Goal: Find specific page/section: Find specific page/section

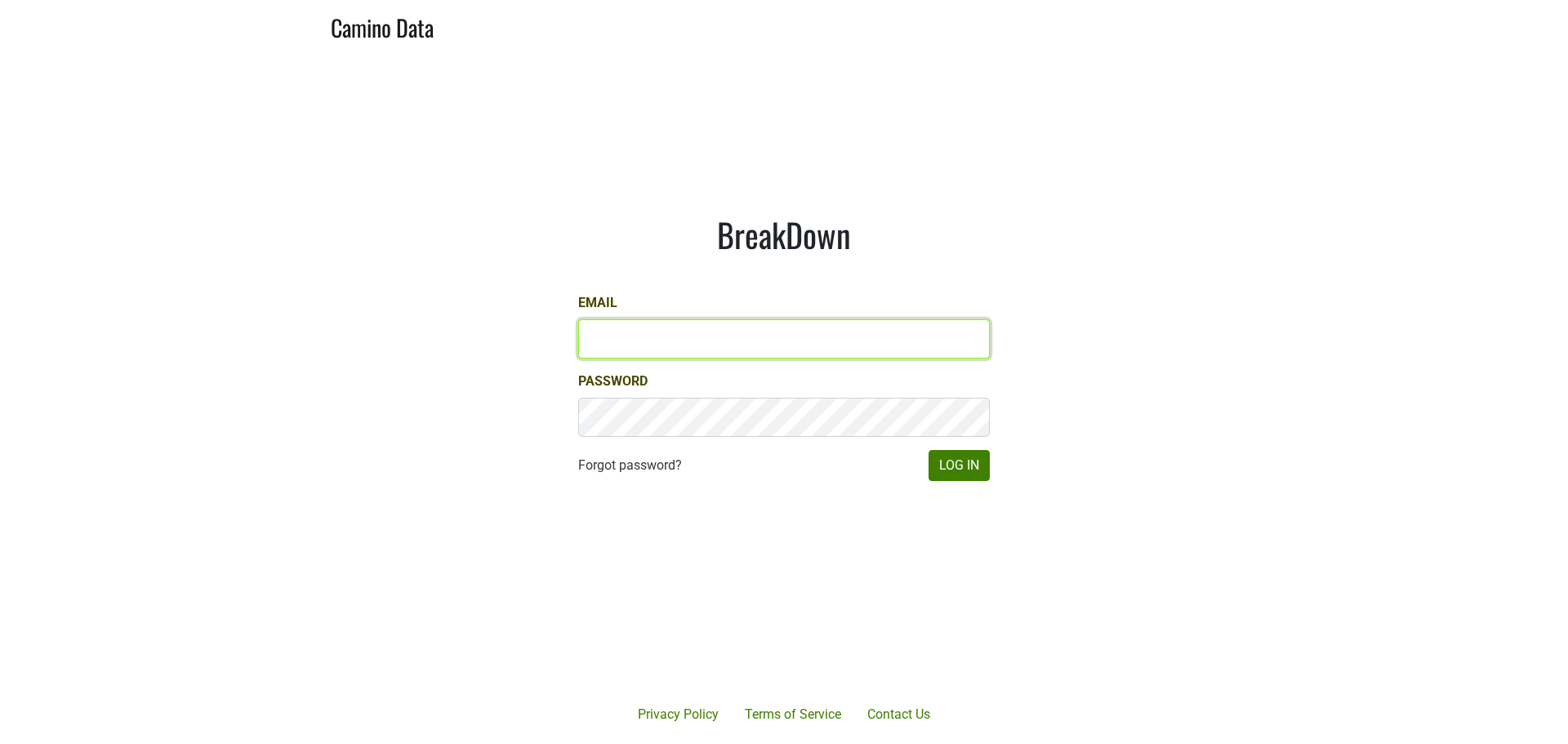
click at [616, 336] on input "Email" at bounding box center [784, 339] width 411 height 39
type input "kathy@pacificsouthern.com"
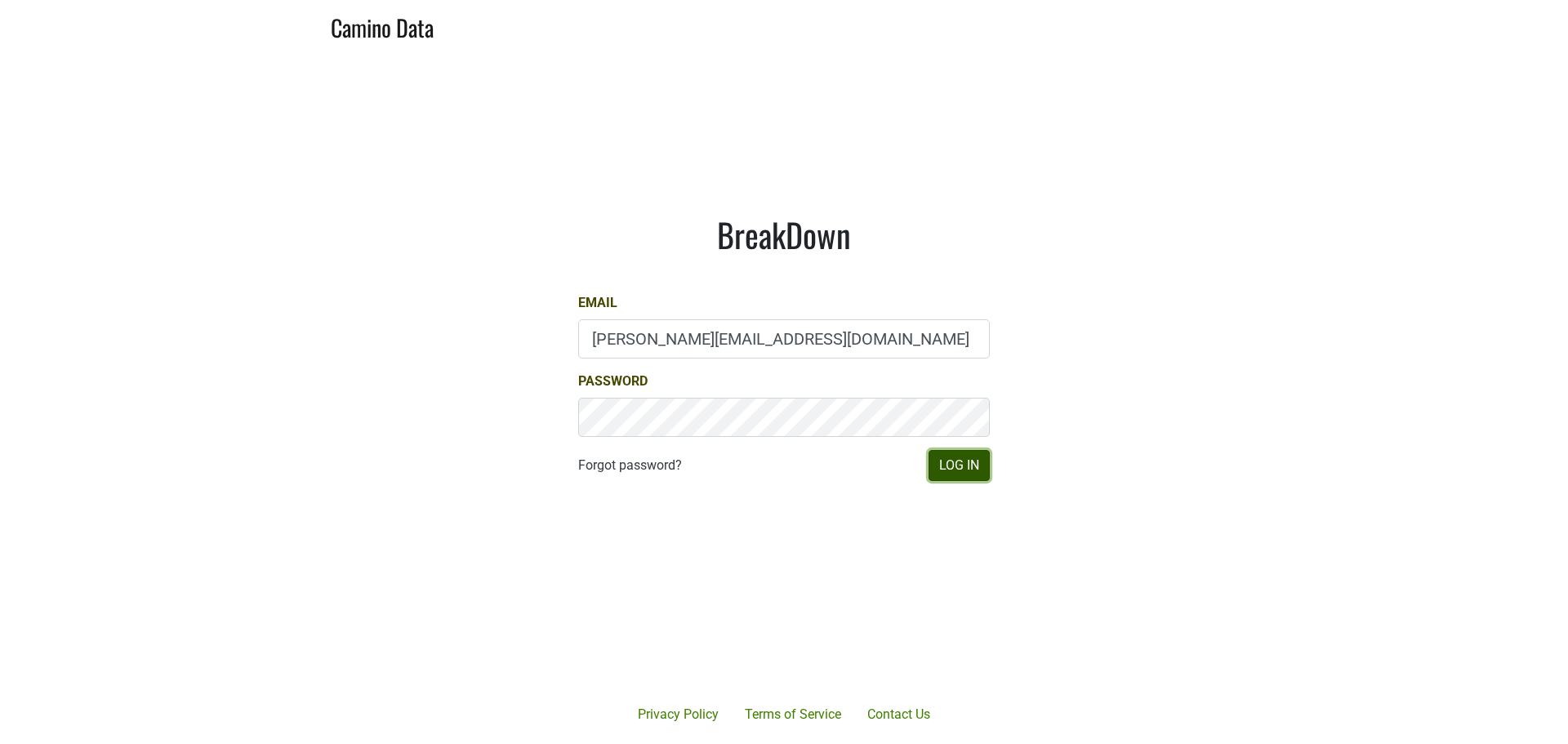
click at [945, 459] on button "Log In" at bounding box center [959, 465] width 61 height 31
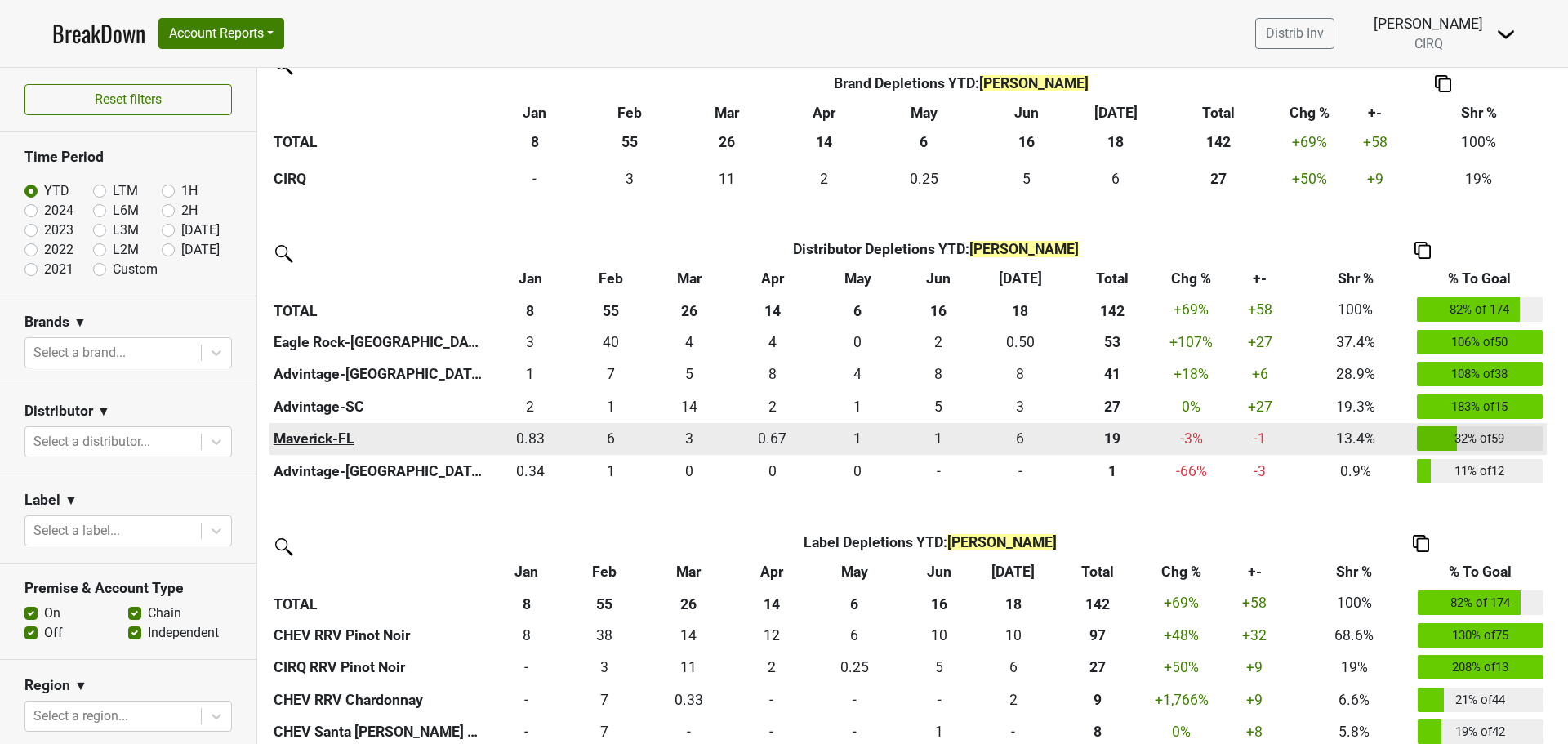
scroll to position [445, 0]
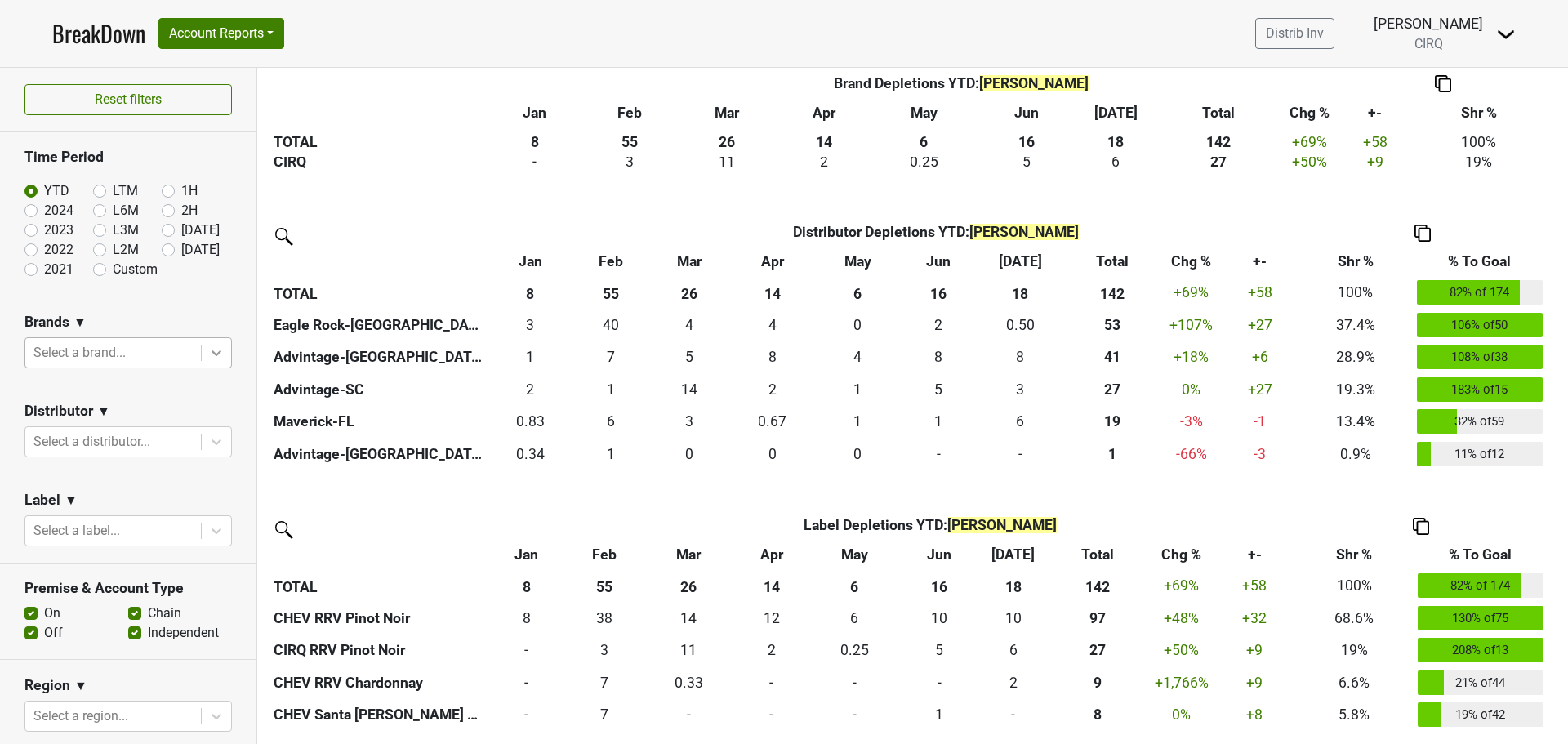
click at [208, 348] on icon at bounding box center [217, 352] width 17 height 17
click at [90, 474] on section "Label ▼ Select a label..." at bounding box center [128, 519] width 257 height 89
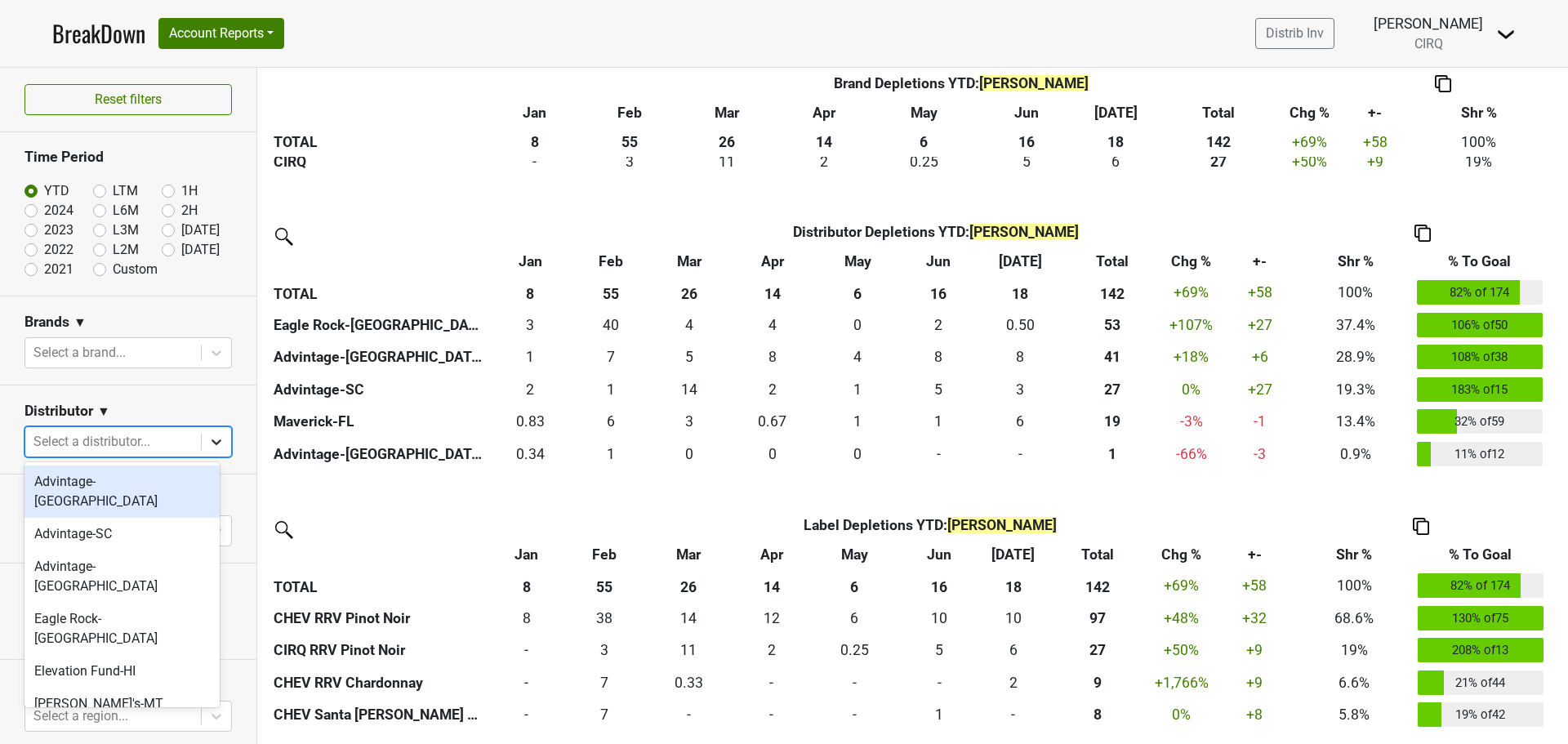
click at [211, 440] on icon at bounding box center [216, 442] width 10 height 6
click at [463, 24] on nav "BreakDown Account Reports SuperRanker Map Chain Compliance CRM Notes Distrib In…" at bounding box center [784, 33] width 1490 height 67
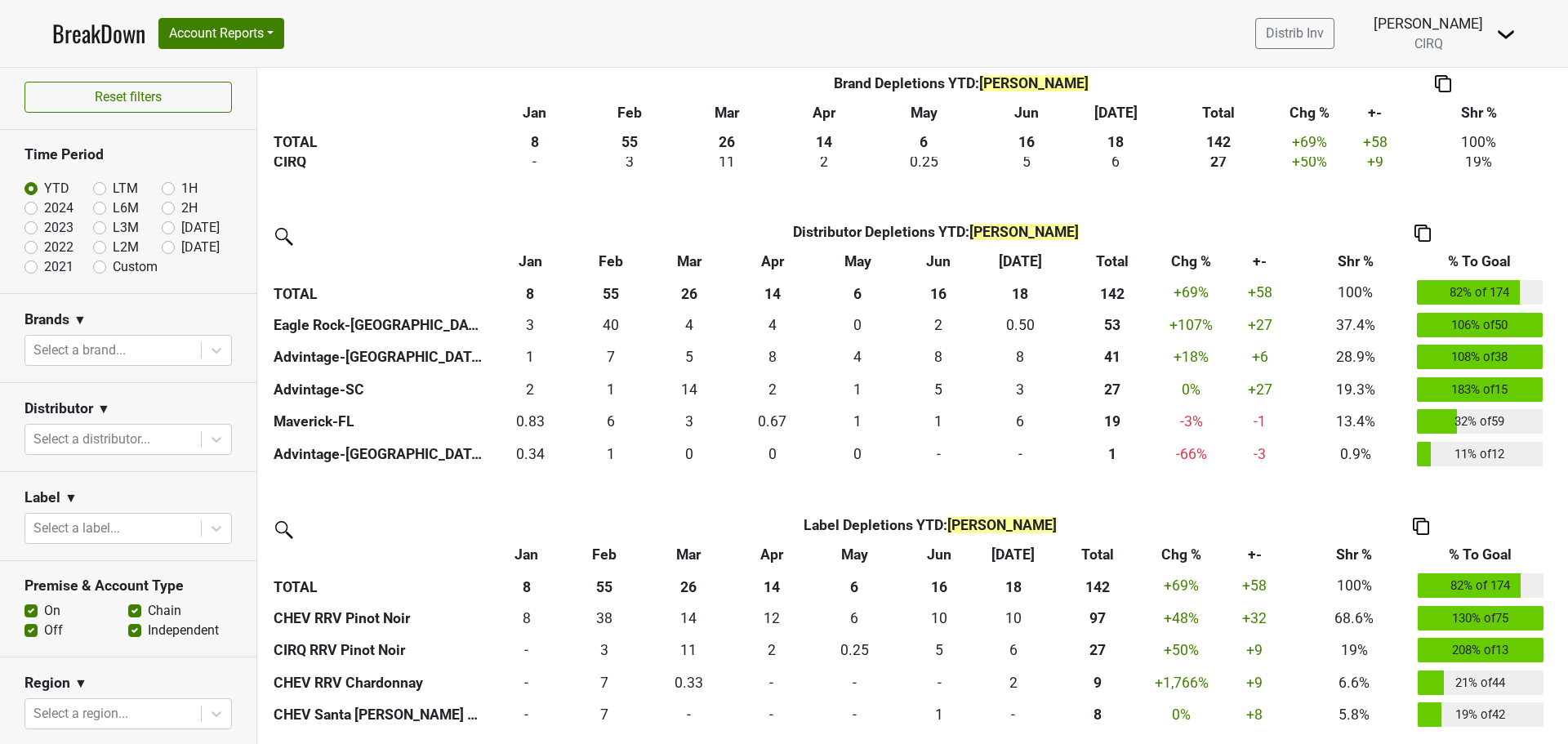
scroll to position [0, 0]
click at [208, 442] on icon at bounding box center [217, 442] width 17 height 17
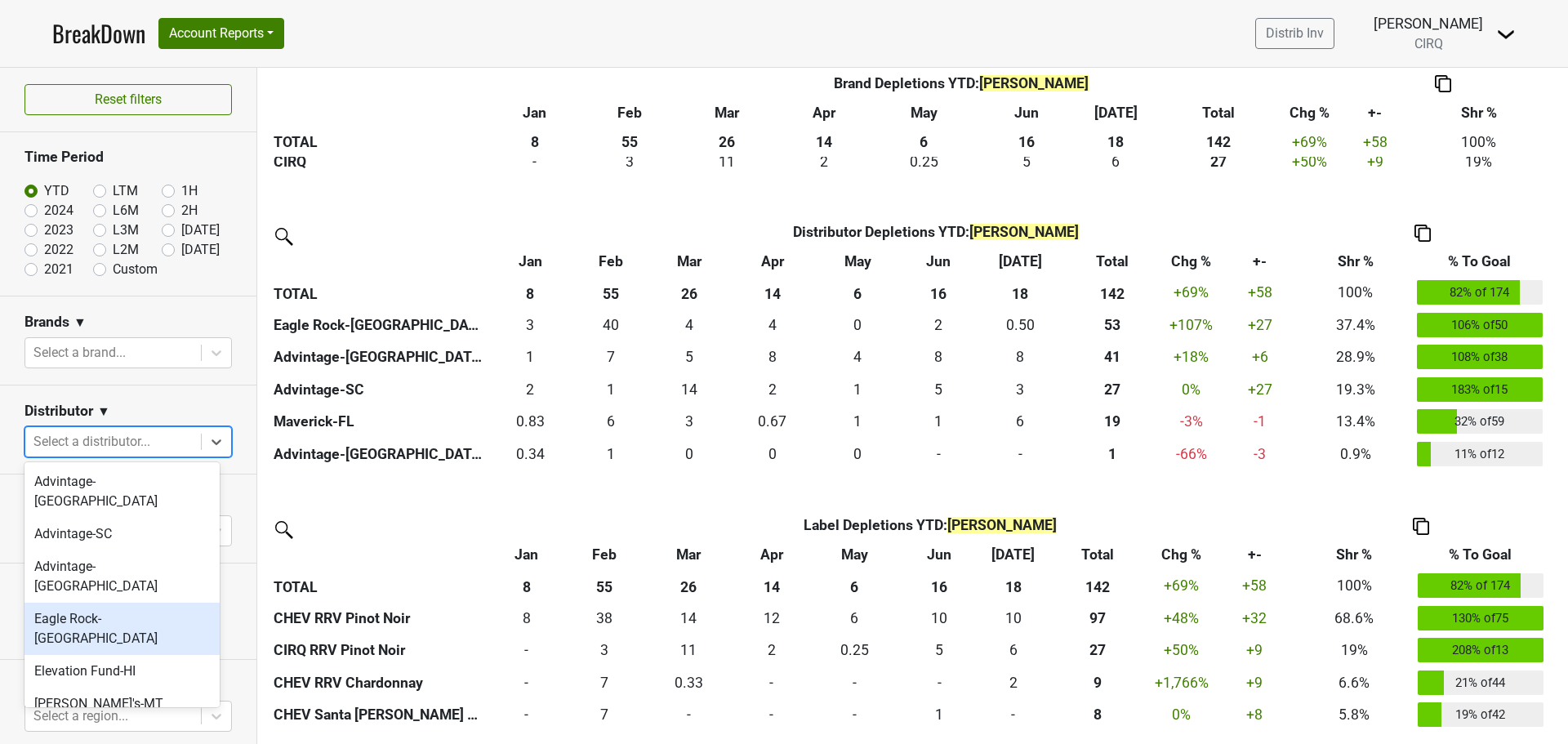
click at [141, 603] on div "Eagle Rock-[GEOGRAPHIC_DATA]" at bounding box center [122, 629] width 195 height 52
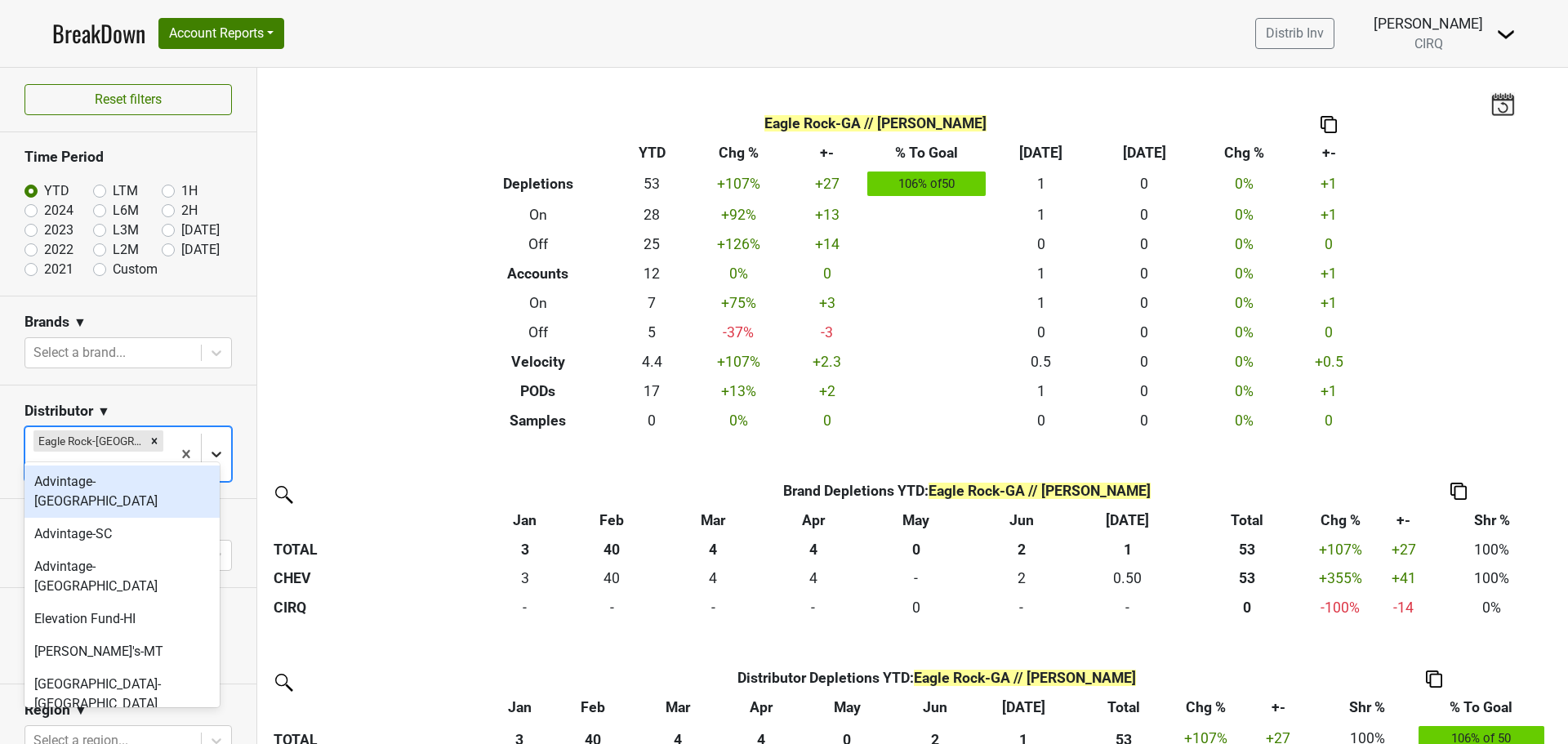
click at [211, 451] on icon at bounding box center [216, 454] width 10 height 6
click at [33, 33] on header "BreakDown Account Reports SuperRanker Map Chain Compliance CRM Notes Distrib In…" at bounding box center [784, 33] width 1568 height 68
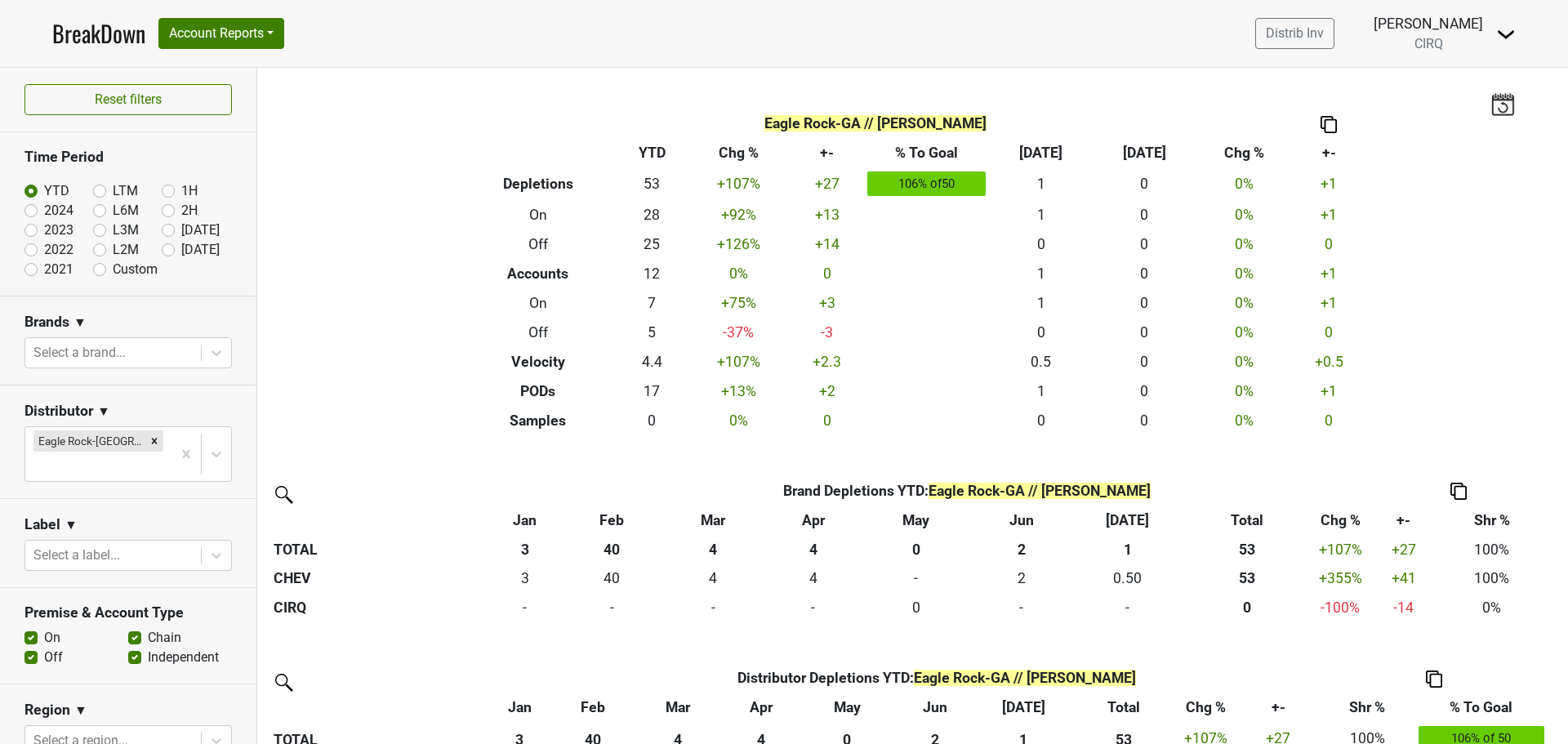
click at [1509, 36] on img at bounding box center [1506, 33] width 20 height 20
click at [1494, 234] on div "Filters Eagle Rock-GA // Kathy Bremer Breakdown Type YTD Chg % +- % To Goal Jul…" at bounding box center [912, 405] width 1311 height 676
click at [1312, 38] on link "Distrib Inv" at bounding box center [1294, 33] width 79 height 31
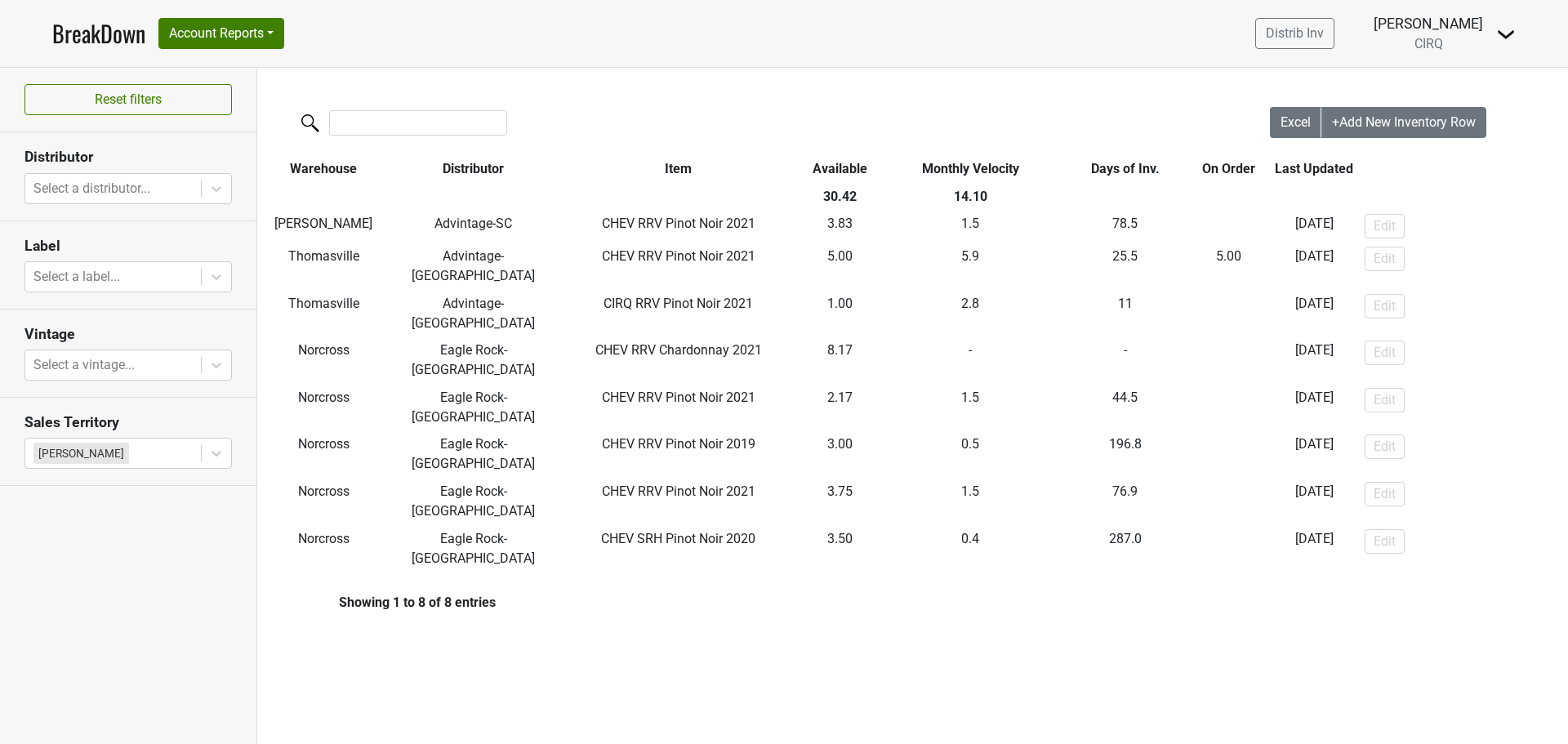
click at [1432, 44] on span "CIRQ" at bounding box center [1428, 44] width 29 height 16
click at [1334, 39] on link "Distrib Inv" at bounding box center [1294, 33] width 79 height 31
click at [162, 102] on button "Reset filters" at bounding box center [127, 99] width 208 height 31
click at [132, 110] on button "Reset filters" at bounding box center [127, 99] width 208 height 31
click at [217, 188] on icon at bounding box center [217, 189] width 17 height 17
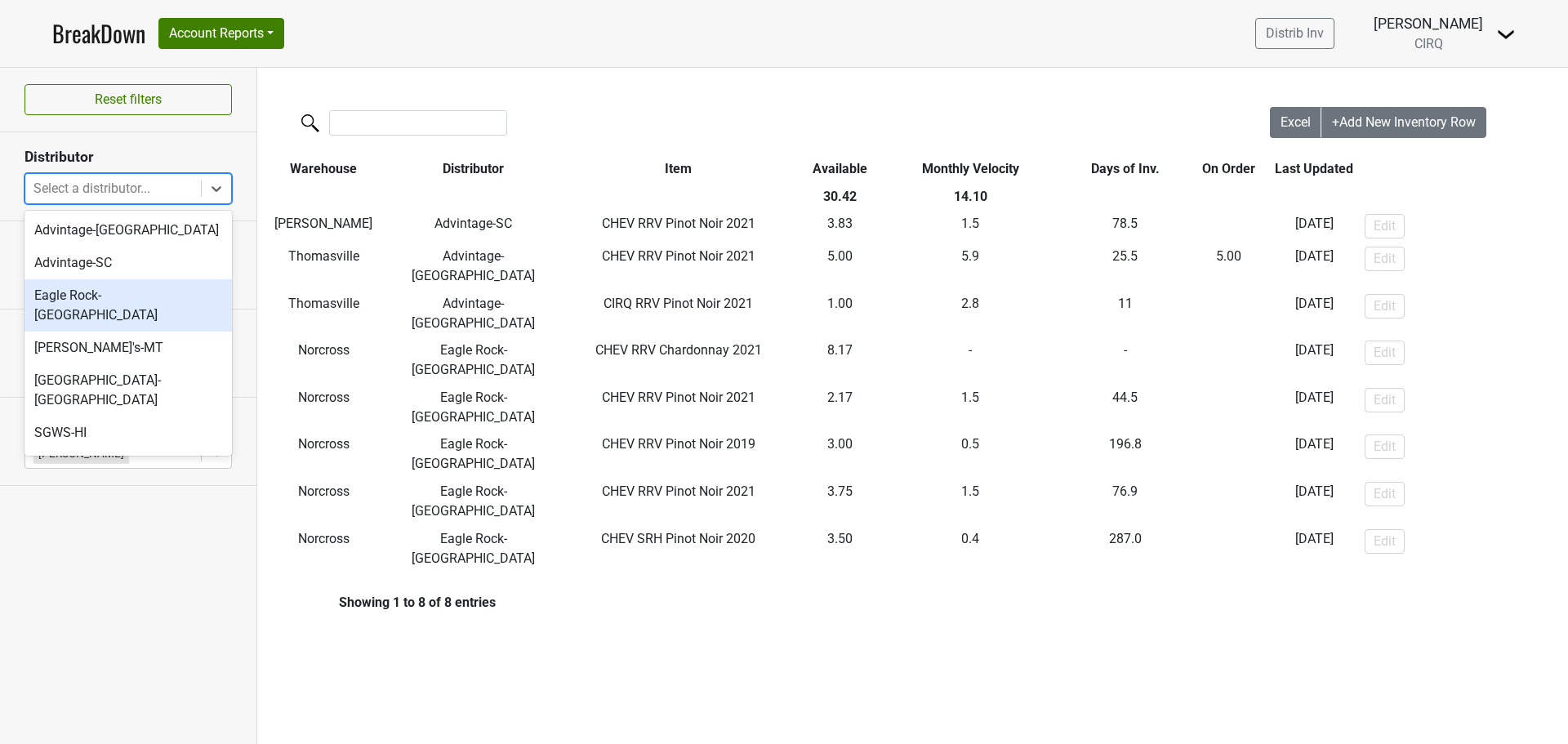
click at [127, 302] on div "Eagle Rock-[GEOGRAPHIC_DATA]" at bounding box center [127, 305] width 208 height 52
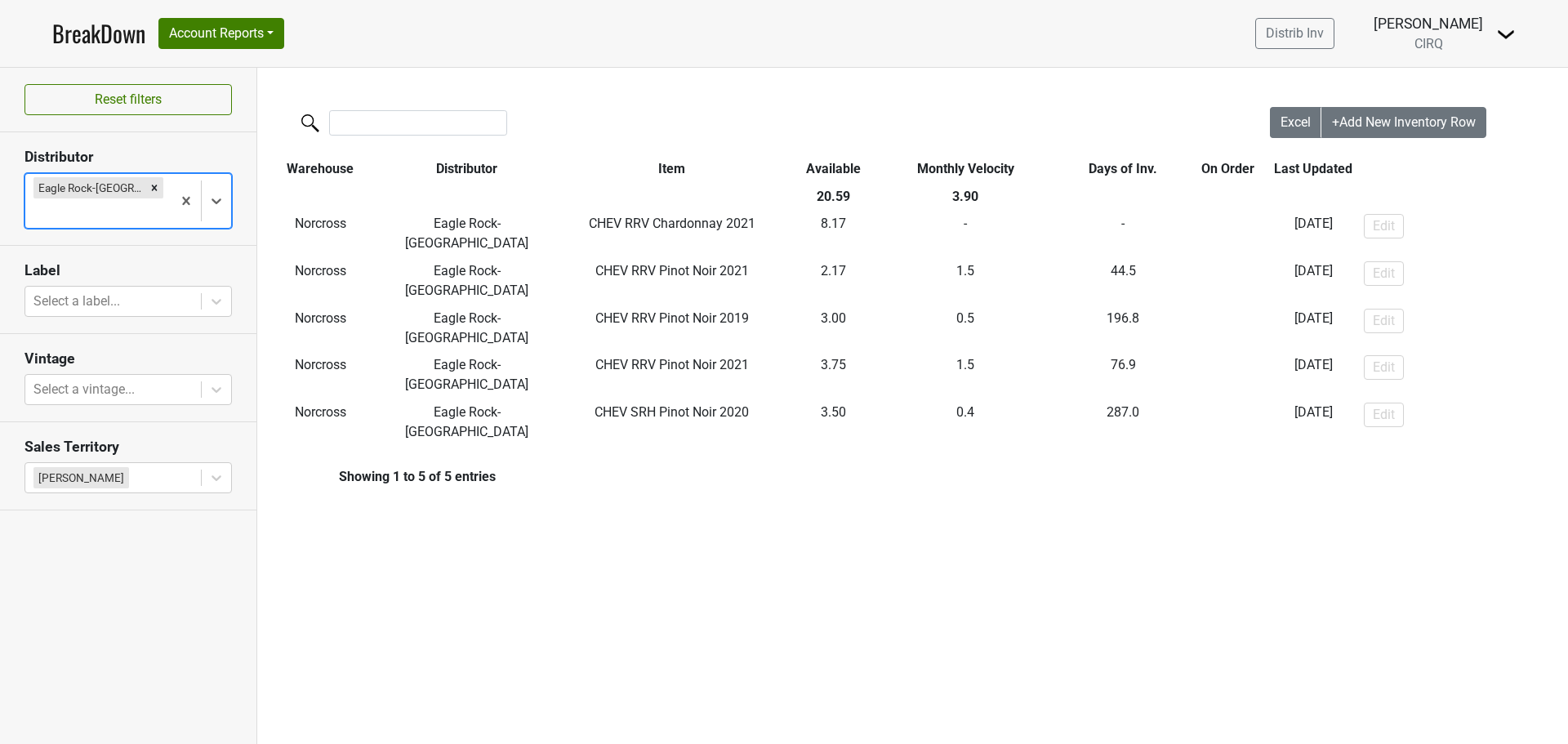
click at [855, 475] on div "Filters Excel +Add New Inventory Row Warehouse Distributor Item Available Month…" at bounding box center [912, 405] width 1311 height 676
click at [1315, 510] on div "Filters Excel +Add New Inventory Row Warehouse Distributor Item Available Month…" at bounding box center [912, 405] width 1311 height 676
click at [199, 36] on button "Account Reports" at bounding box center [221, 33] width 126 height 31
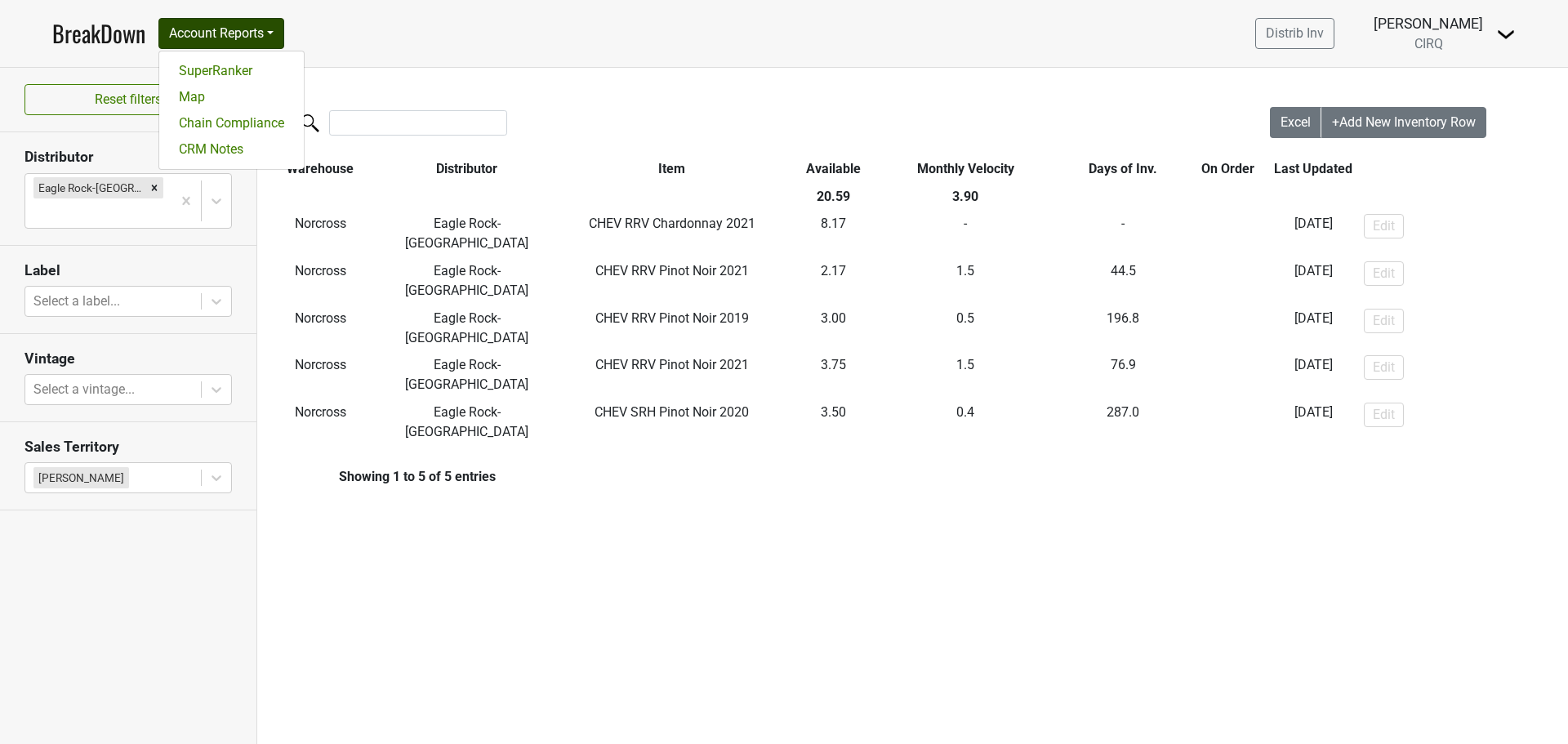
click at [410, 516] on div "Filters Excel +Add New Inventory Row Warehouse Distributor Item Available Month…" at bounding box center [912, 405] width 1311 height 676
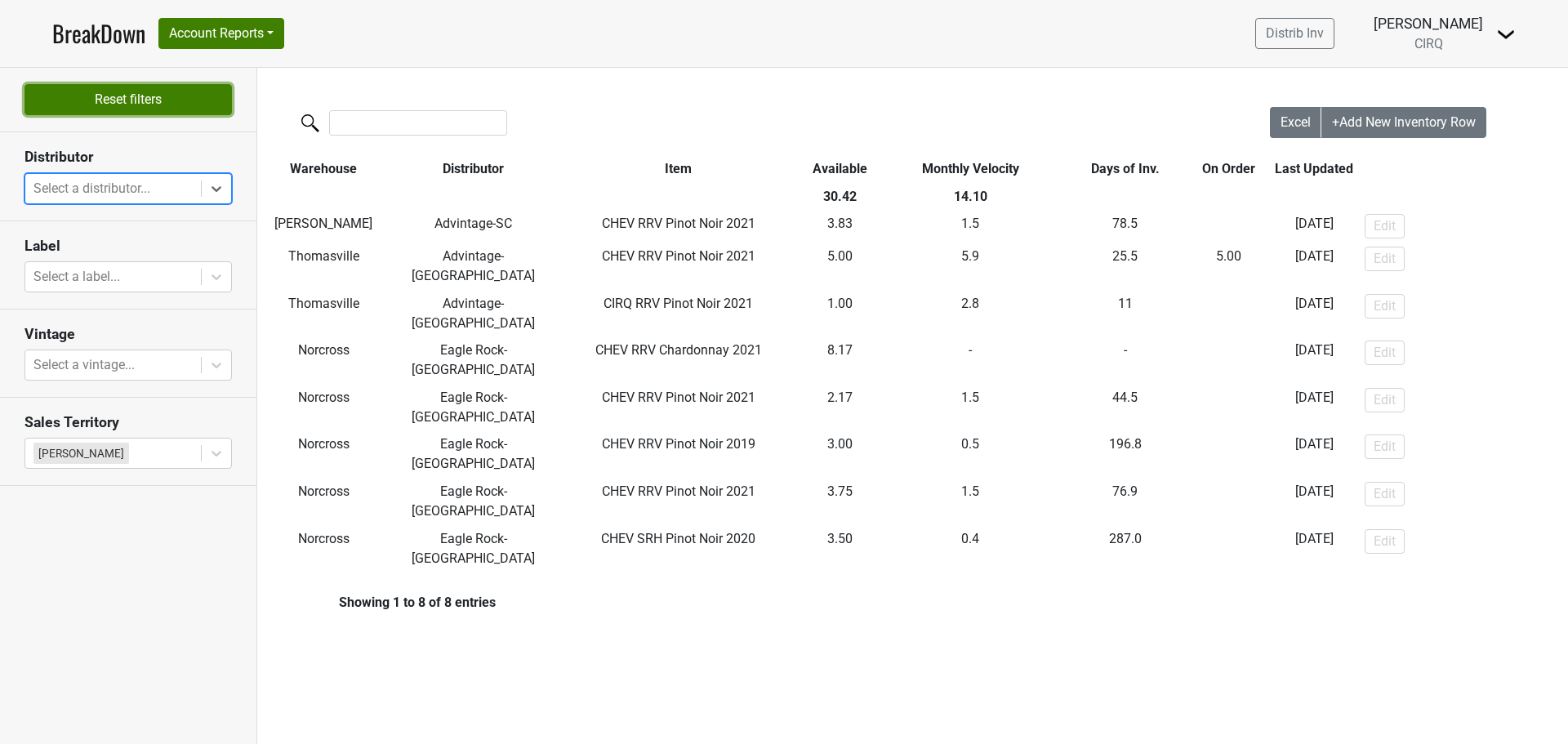
click at [137, 102] on button "Reset filters" at bounding box center [127, 99] width 208 height 31
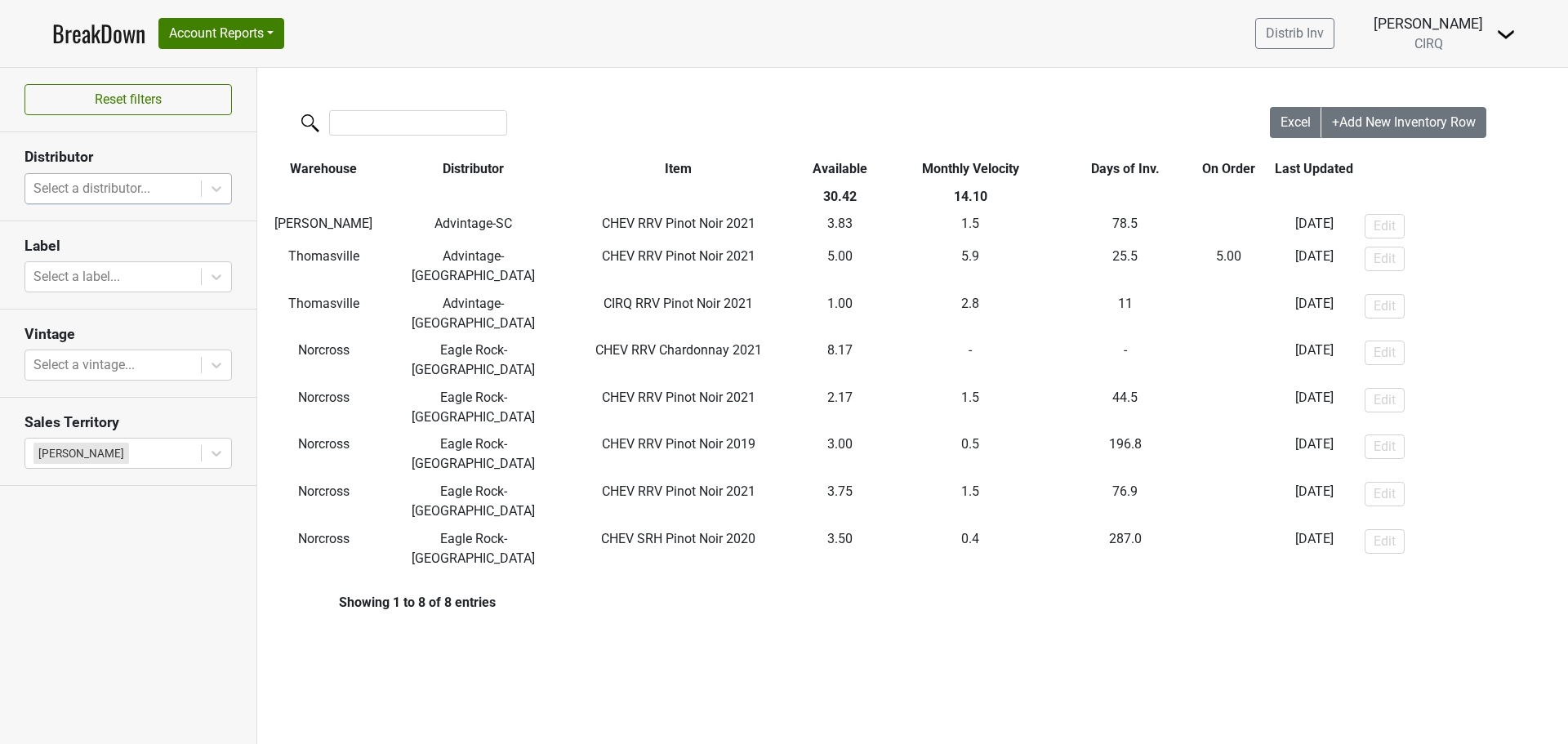
click at [91, 32] on link "BreakDown" at bounding box center [99, 33] width 93 height 34
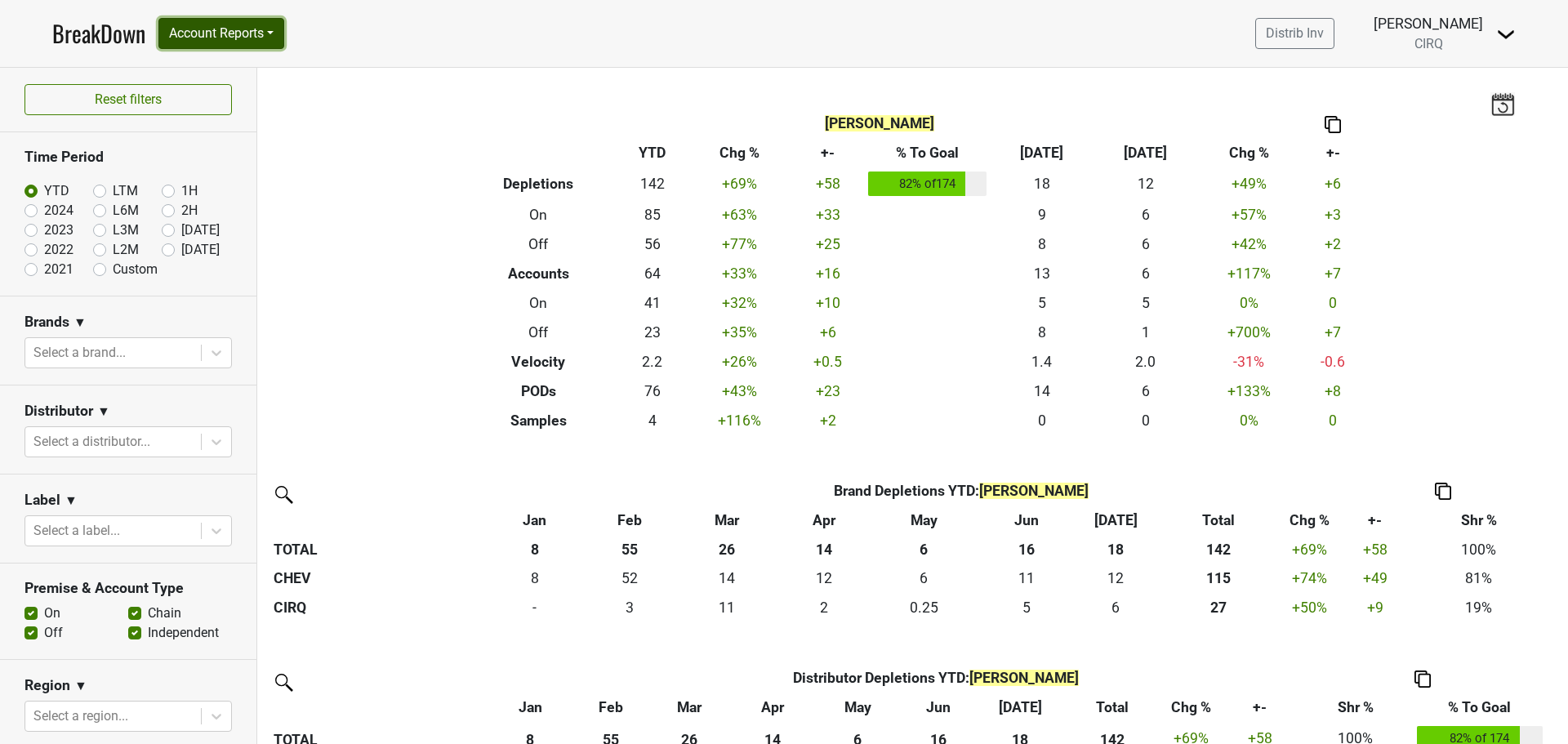
click at [273, 35] on button "Account Reports" at bounding box center [221, 33] width 126 height 31
click at [384, 33] on nav "BreakDown Account Reports SuperRanker Map Chain Compliance CRM Notes Distrib In…" at bounding box center [784, 33] width 1490 height 67
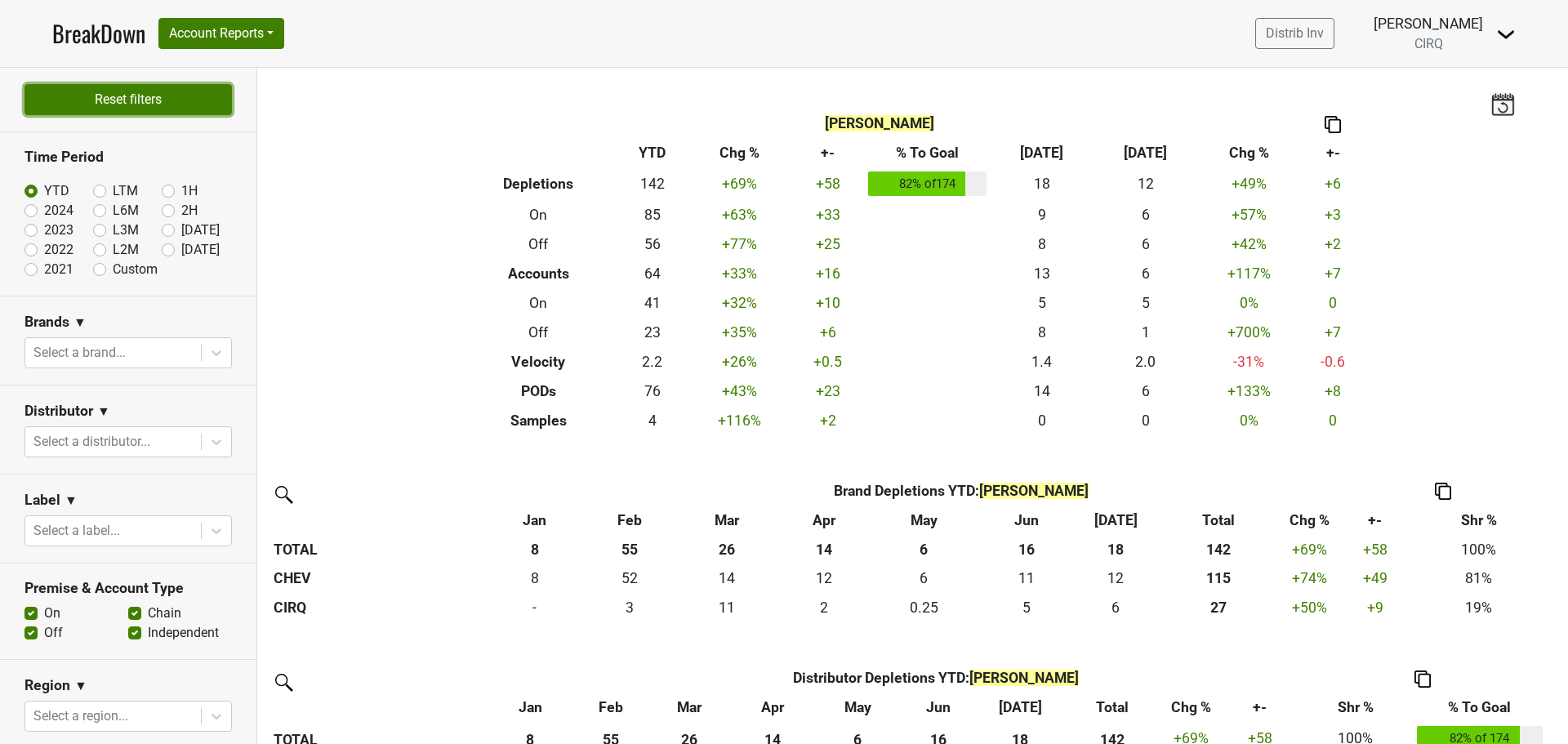
click at [178, 101] on button "Reset filters" at bounding box center [127, 99] width 208 height 31
checkbox input "false"
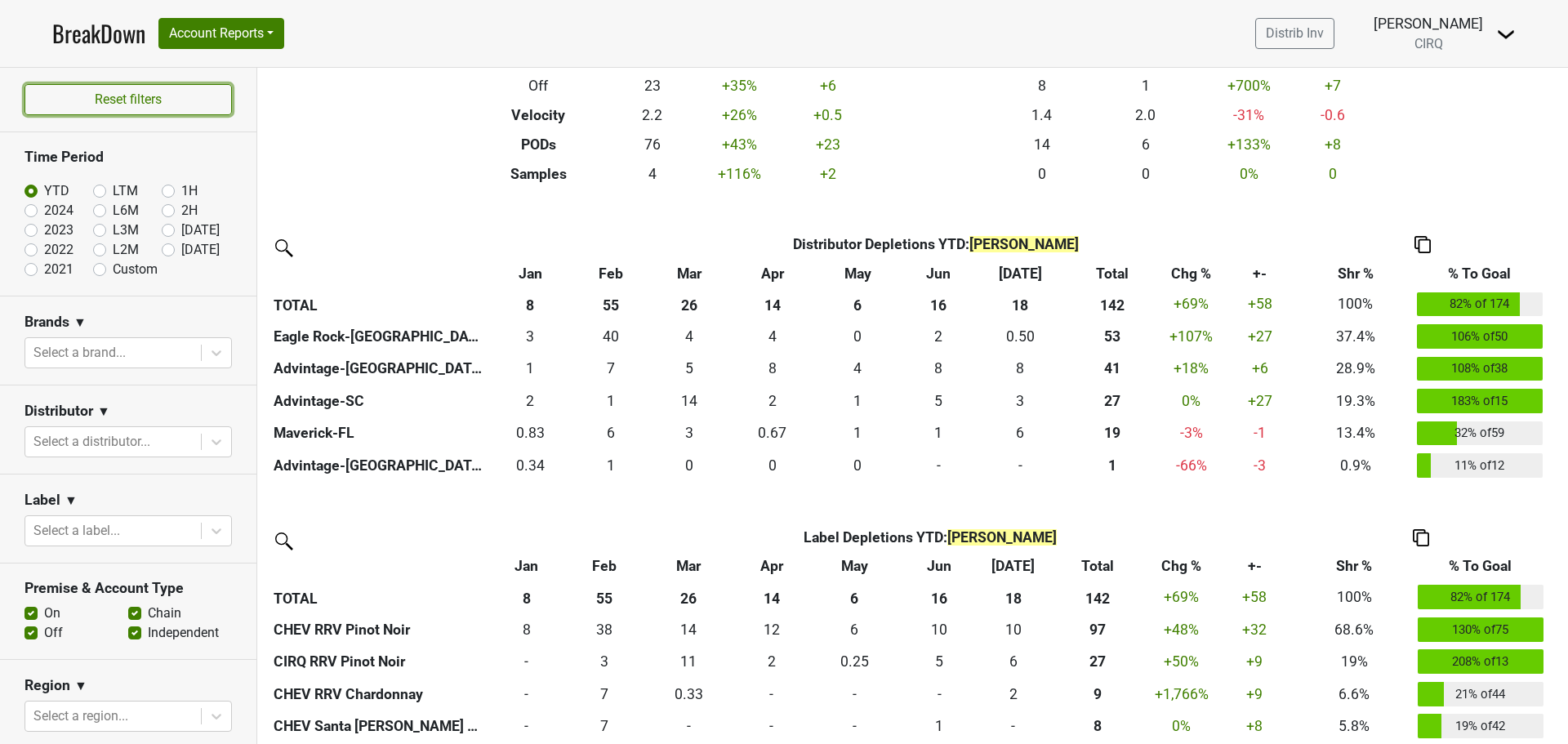
scroll to position [258, 0]
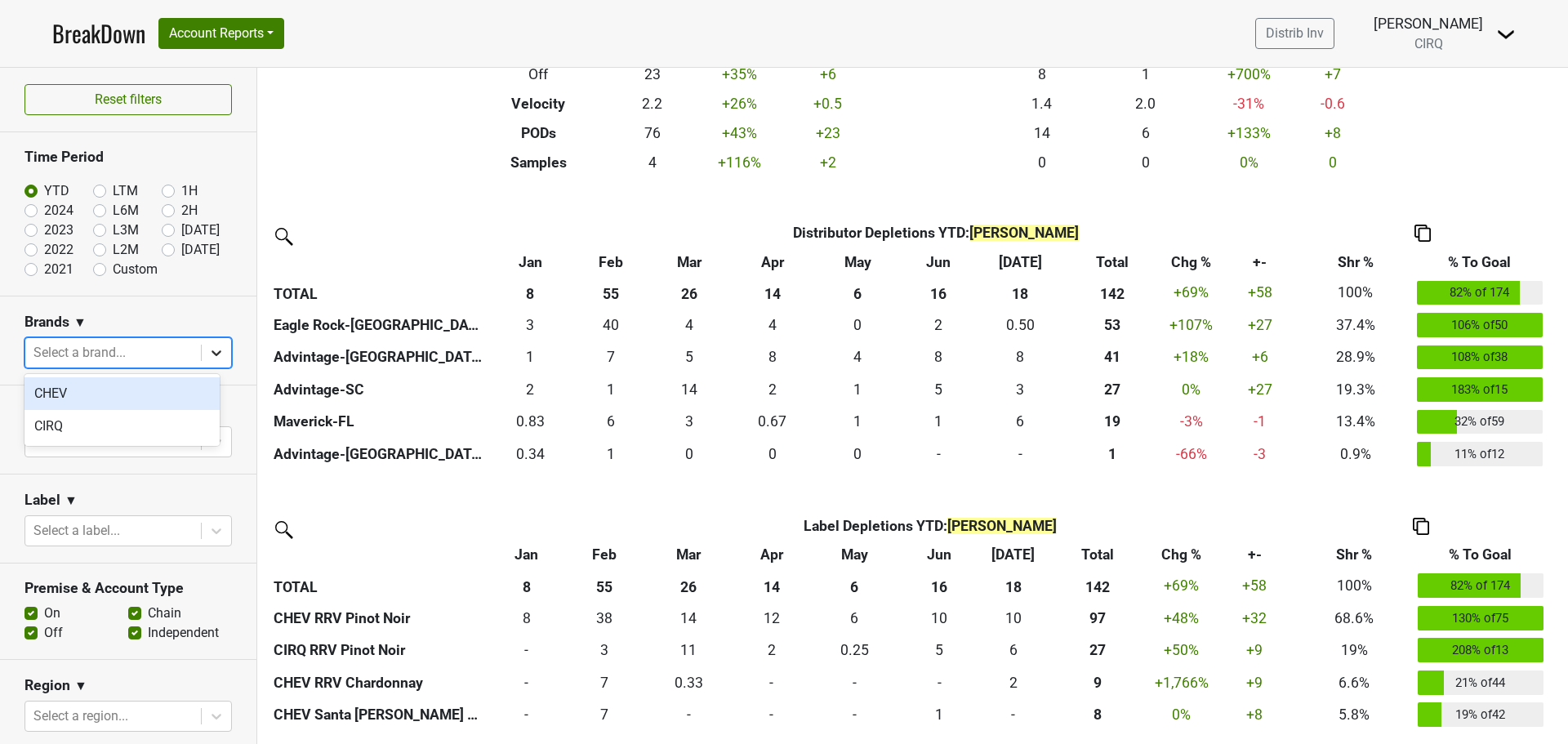
click at [211, 351] on icon at bounding box center [216, 353] width 10 height 6
click at [234, 412] on section "Distributor ▼ Select a distributor..." at bounding box center [128, 430] width 257 height 89
click at [208, 349] on icon at bounding box center [217, 352] width 17 height 17
click at [127, 429] on div "CIRQ" at bounding box center [122, 426] width 195 height 33
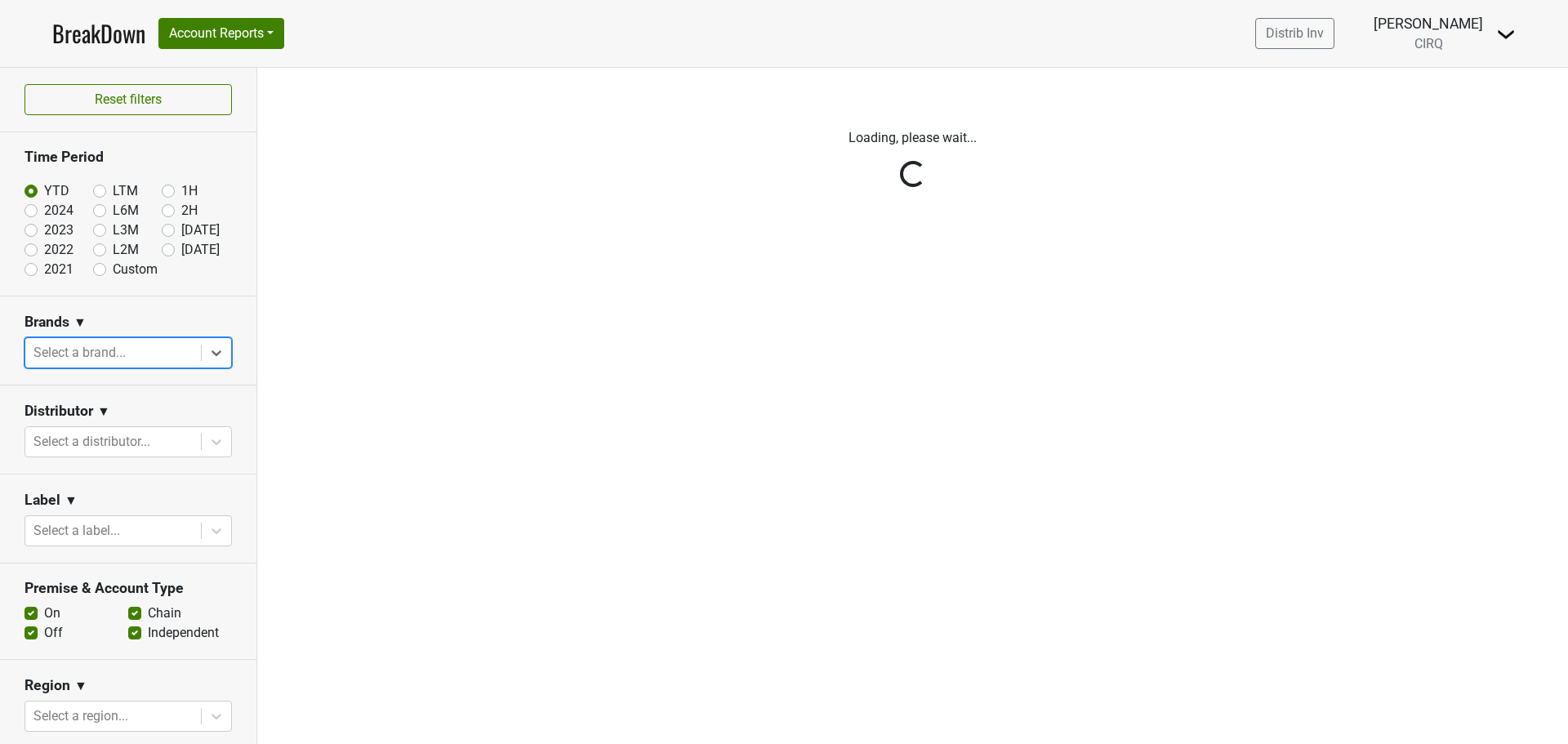
scroll to position [0, 0]
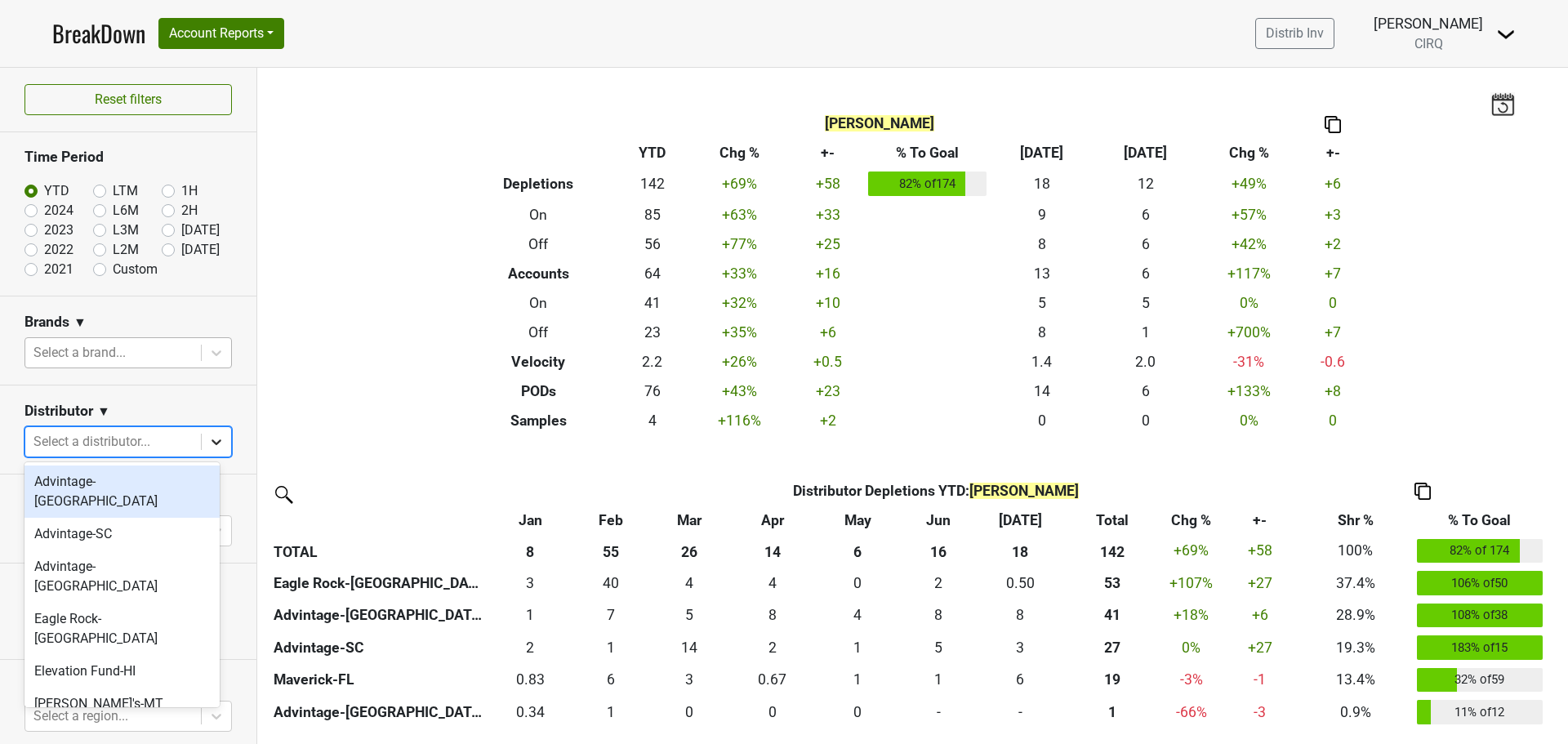
click at [211, 443] on icon at bounding box center [216, 442] width 10 height 6
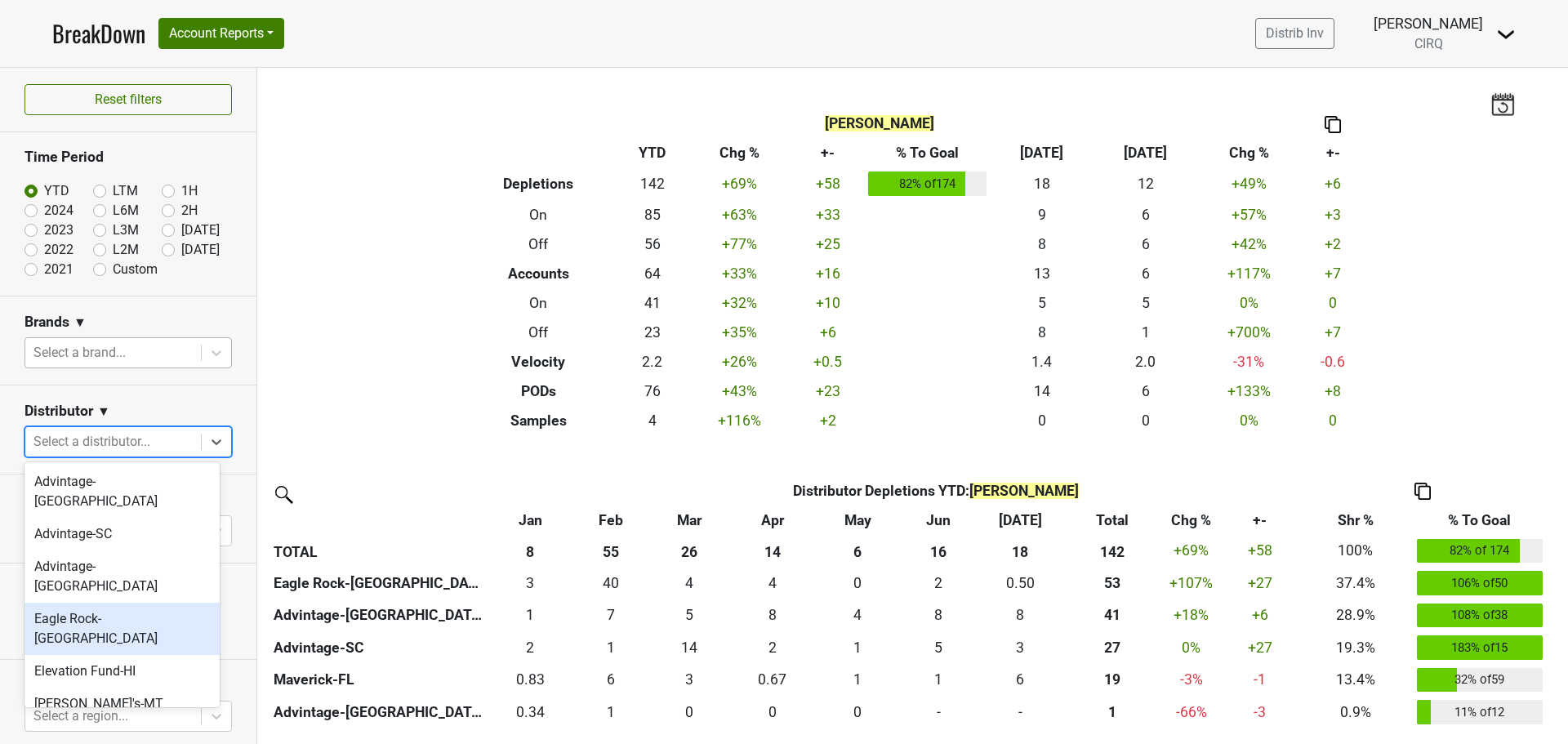
click at [119, 603] on div "Eagle Rock-[GEOGRAPHIC_DATA]" at bounding box center [122, 629] width 195 height 52
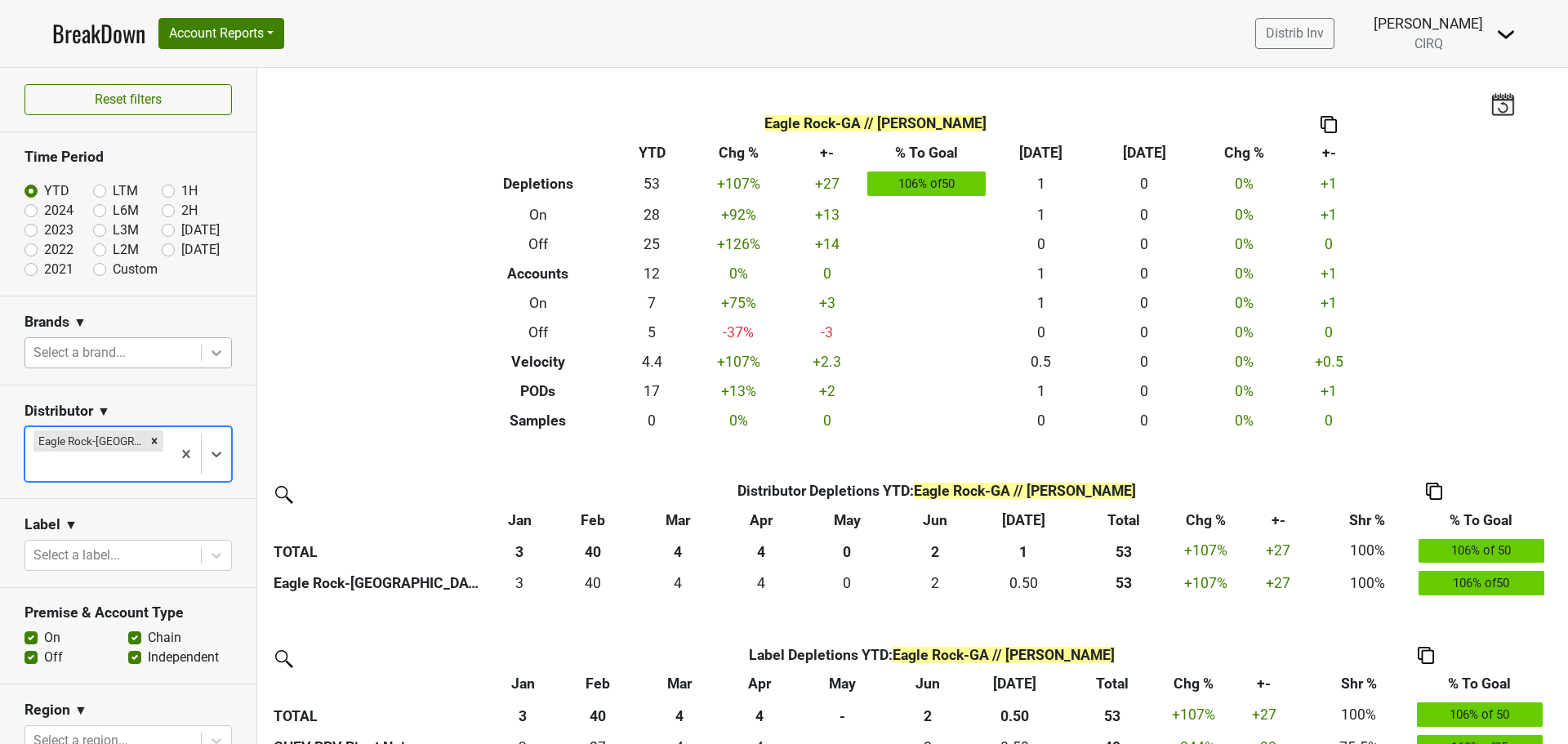
click at [208, 350] on icon at bounding box center [217, 352] width 17 height 17
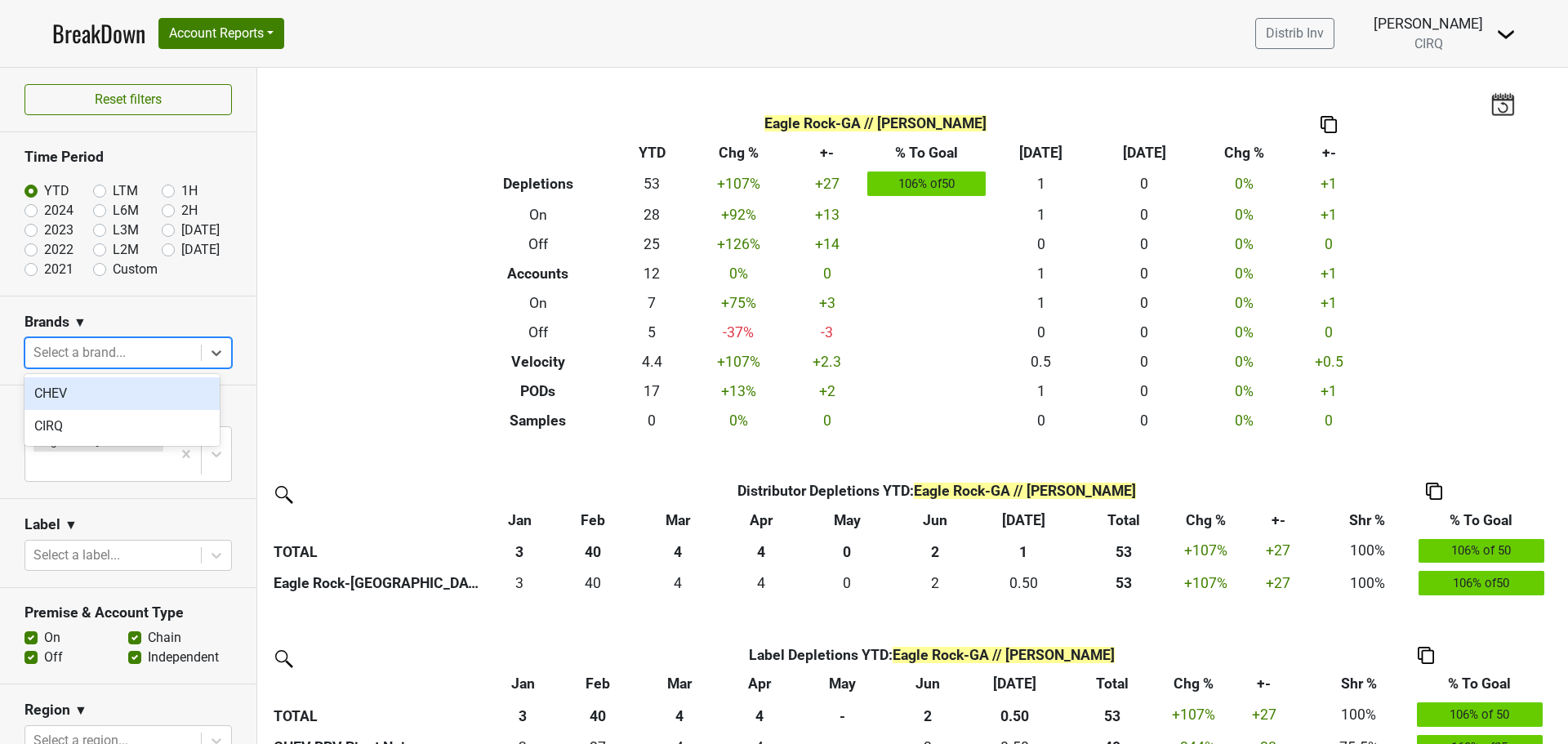
click at [105, 392] on div "CHEV" at bounding box center [122, 392] width 195 height 33
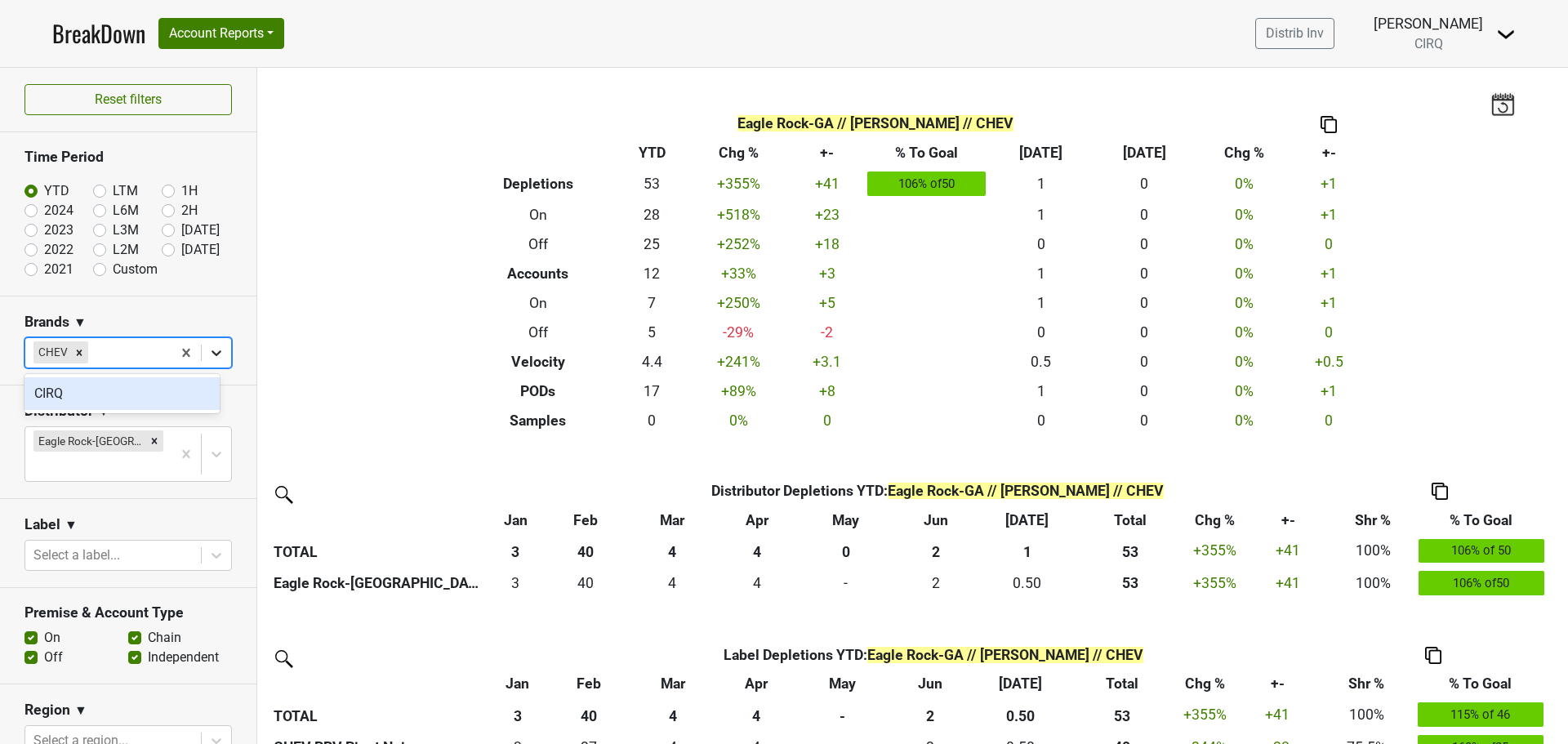
click at [211, 352] on icon at bounding box center [216, 353] width 10 height 6
click at [38, 393] on div "CIRQ" at bounding box center [122, 392] width 195 height 33
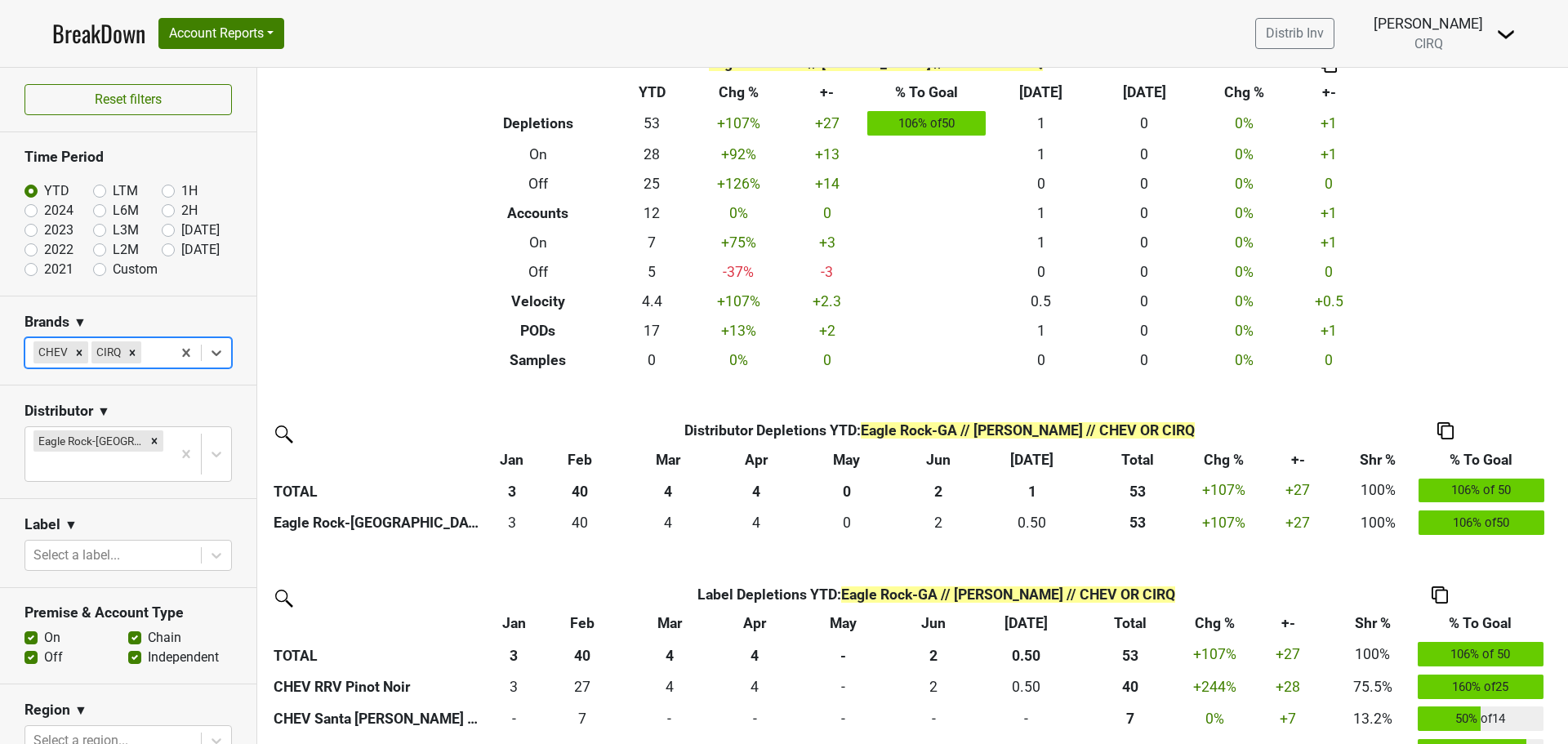
scroll to position [129, 0]
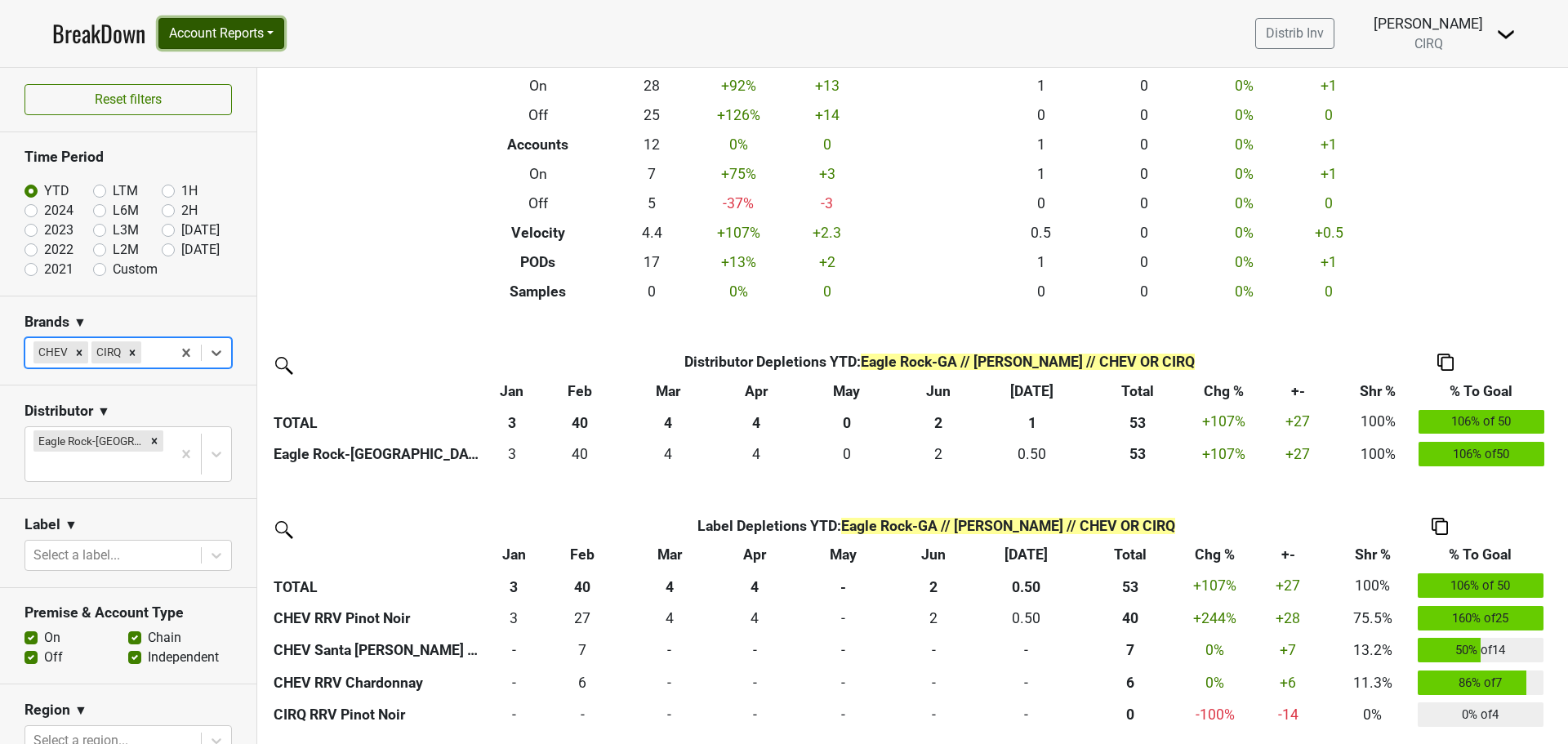
click at [244, 29] on button "Account Reports" at bounding box center [221, 33] width 126 height 31
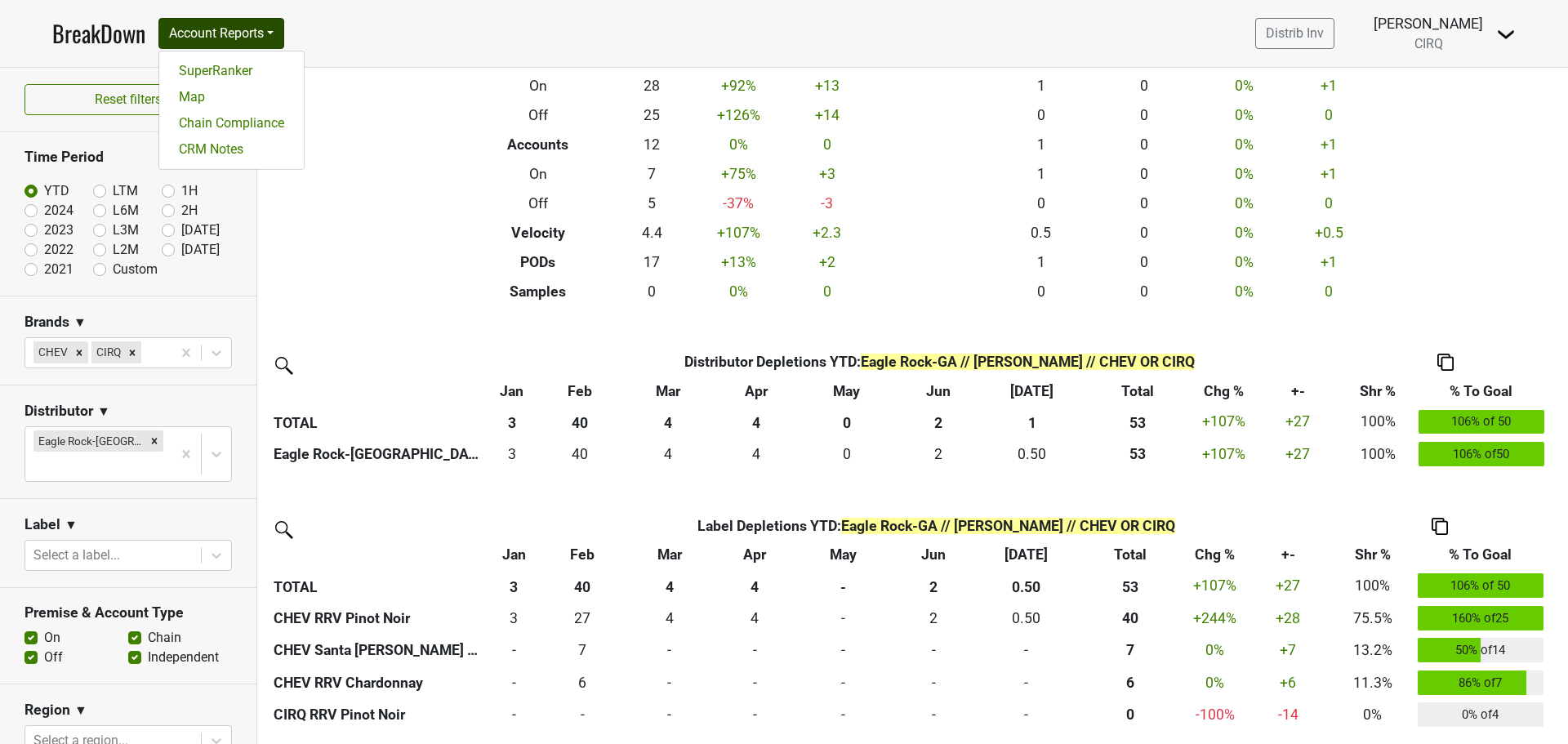
click at [394, 23] on nav "BreakDown Account Reports SuperRanker Map Chain Compliance CRM Notes Distrib In…" at bounding box center [784, 33] width 1490 height 67
click at [1441, 33] on div "[PERSON_NAME]" at bounding box center [1428, 23] width 110 height 21
click at [1441, 45] on span "CIRQ" at bounding box center [1428, 44] width 29 height 16
click at [1509, 33] on img at bounding box center [1506, 33] width 20 height 20
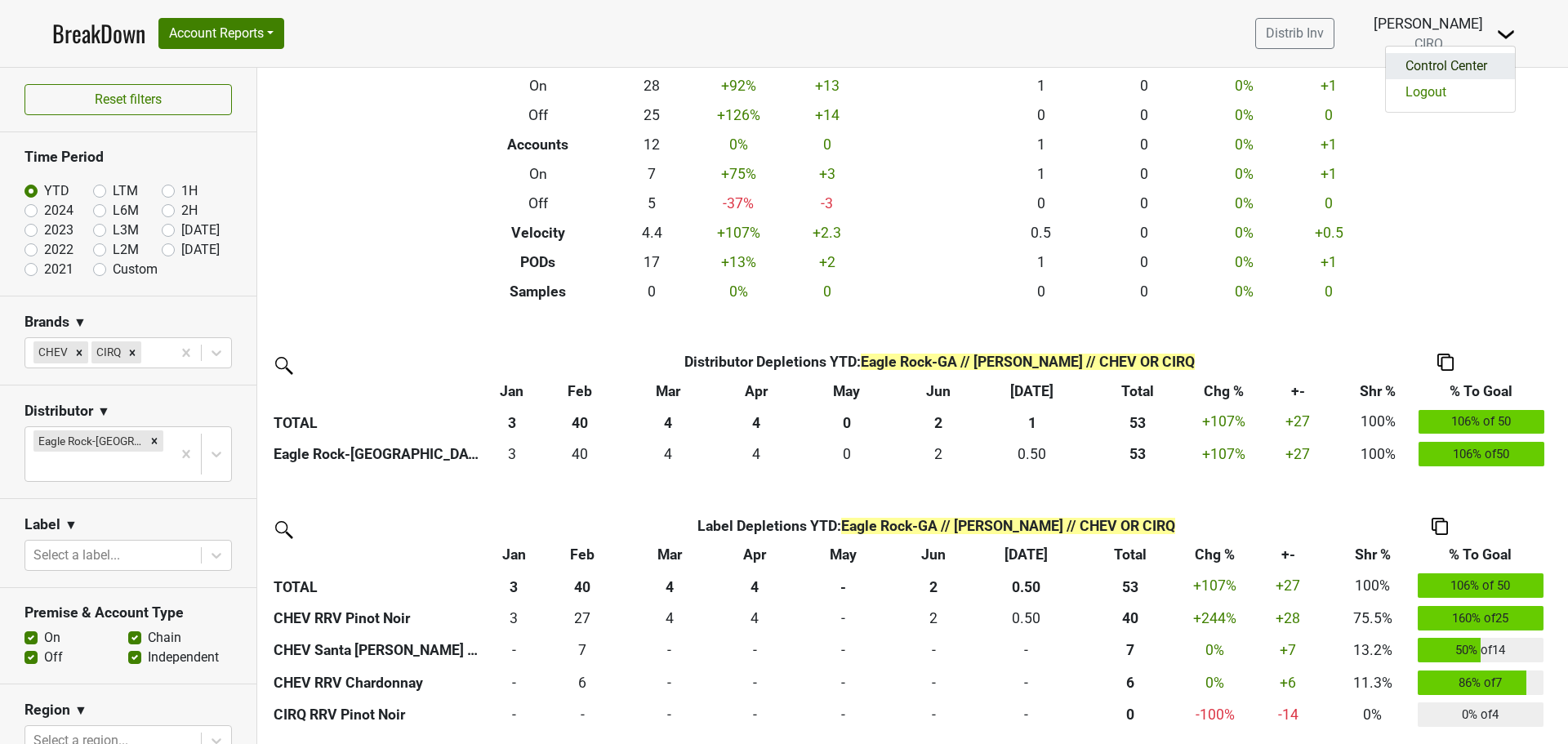
click at [1484, 61] on link "Control Center" at bounding box center [1450, 66] width 129 height 26
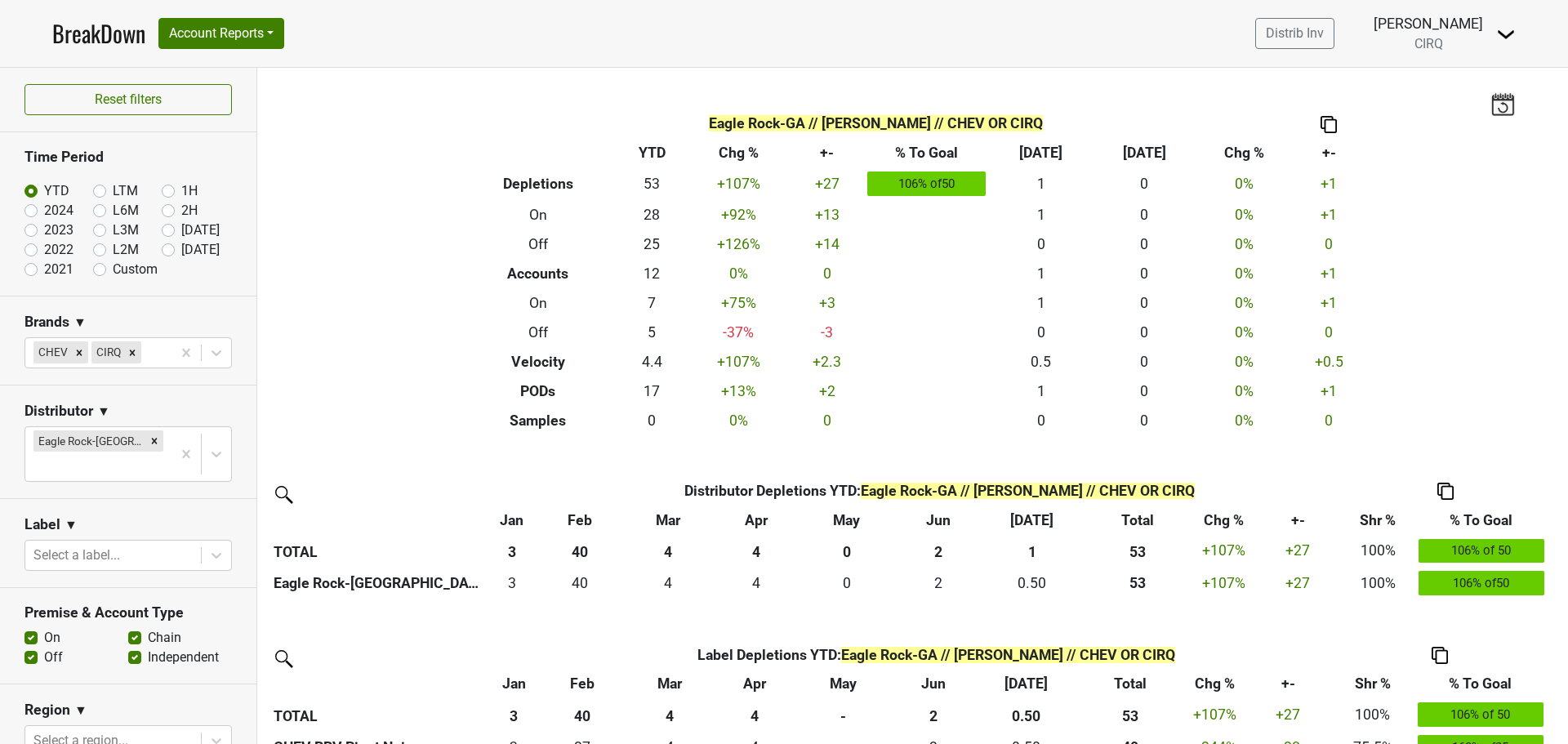
click at [304, 174] on div "Filters Eagle Rock-GA // Kathy Bremer // CHEV OR CIRQ Breakdown Type YTD Chg % …" at bounding box center [912, 405] width 1311 height 676
